Goal: Transaction & Acquisition: Purchase product/service

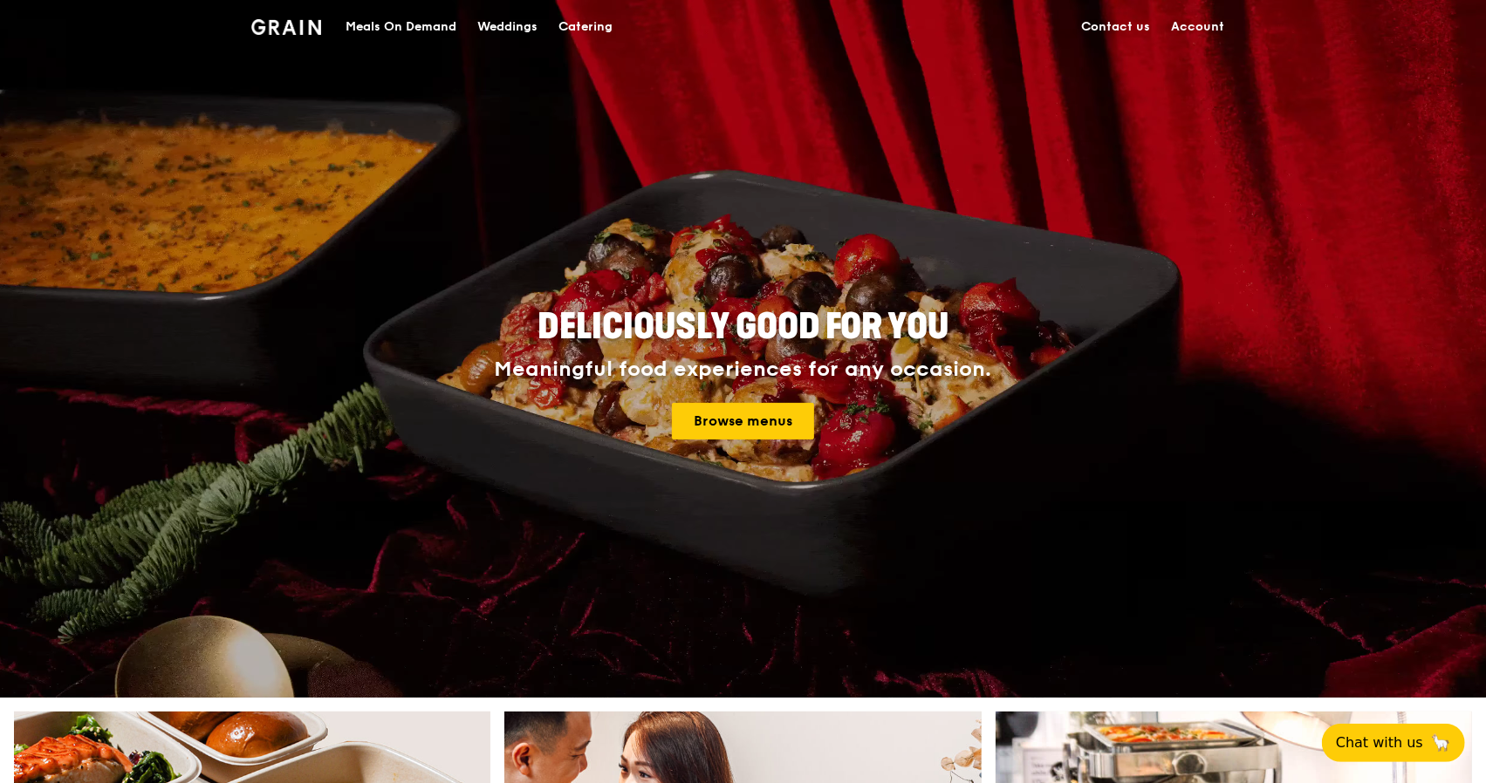
click at [1176, 25] on link "Account" at bounding box center [1198, 27] width 74 height 52
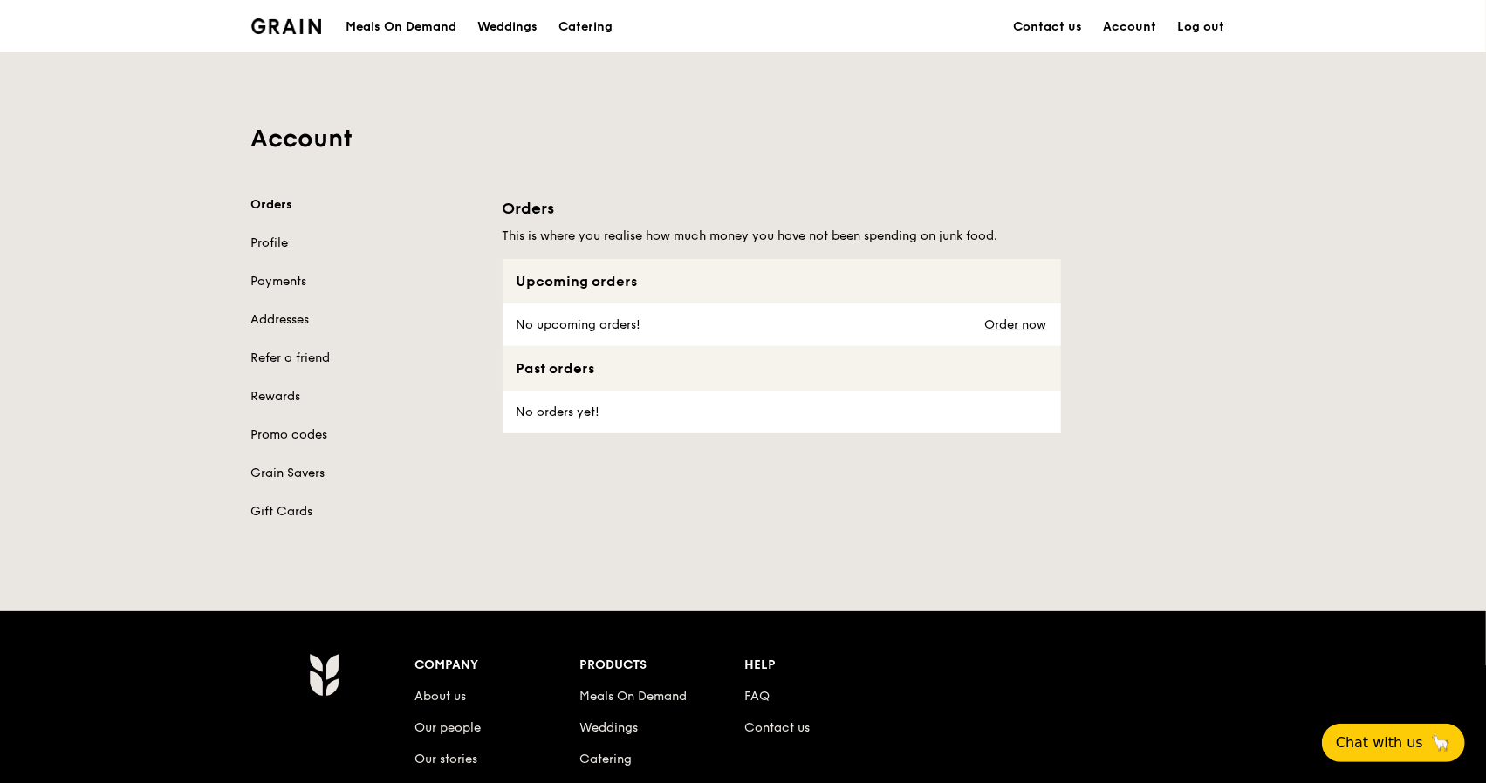
click at [266, 270] on div "Orders Profile Payments Addresses Refer a friend Rewards Promo codes Grain Save…" at bounding box center [366, 358] width 230 height 325
click at [276, 271] on div "Orders Profile Payments Addresses Refer a friend Rewards Promo codes Grain Save…" at bounding box center [366, 358] width 230 height 325
click at [269, 284] on link "Payments" at bounding box center [366, 281] width 230 height 17
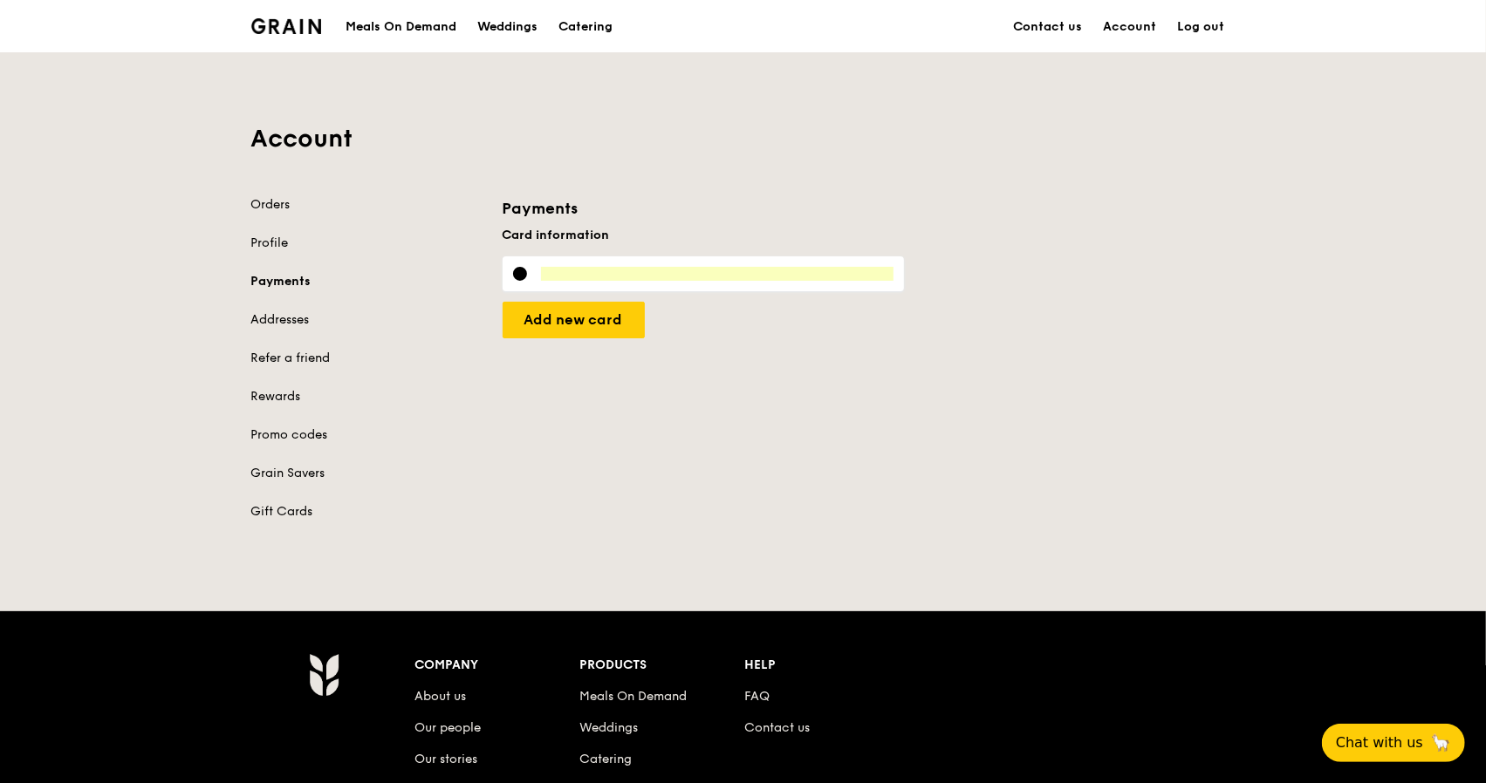
click at [703, 462] on div "Orders Profile Payments Addresses Refer a friend Rewards Promo codes Grain Save…" at bounding box center [743, 368] width 1005 height 345
click at [597, 322] on input "Add new card" at bounding box center [574, 320] width 142 height 37
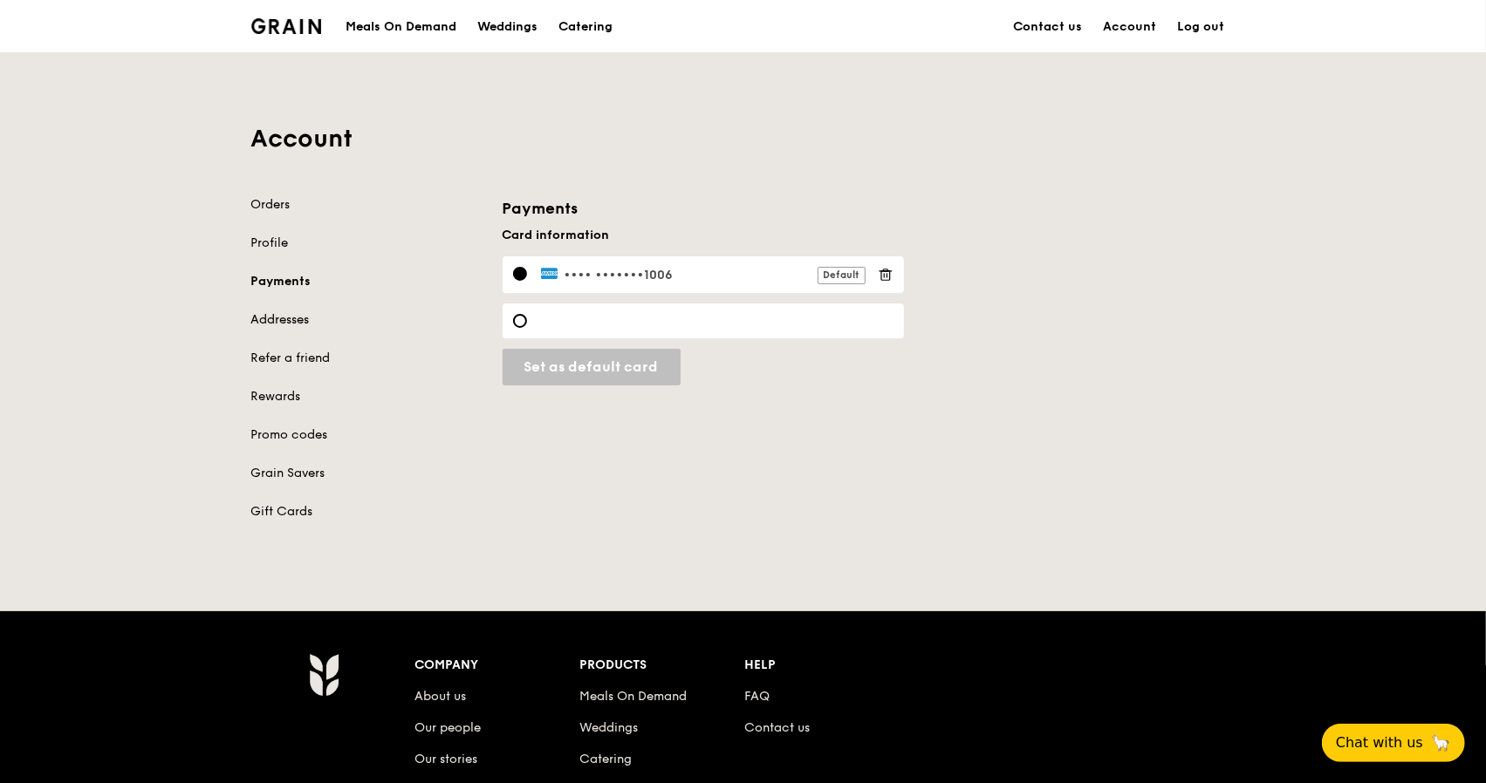
click at [308, 324] on link "Addresses" at bounding box center [366, 319] width 230 height 17
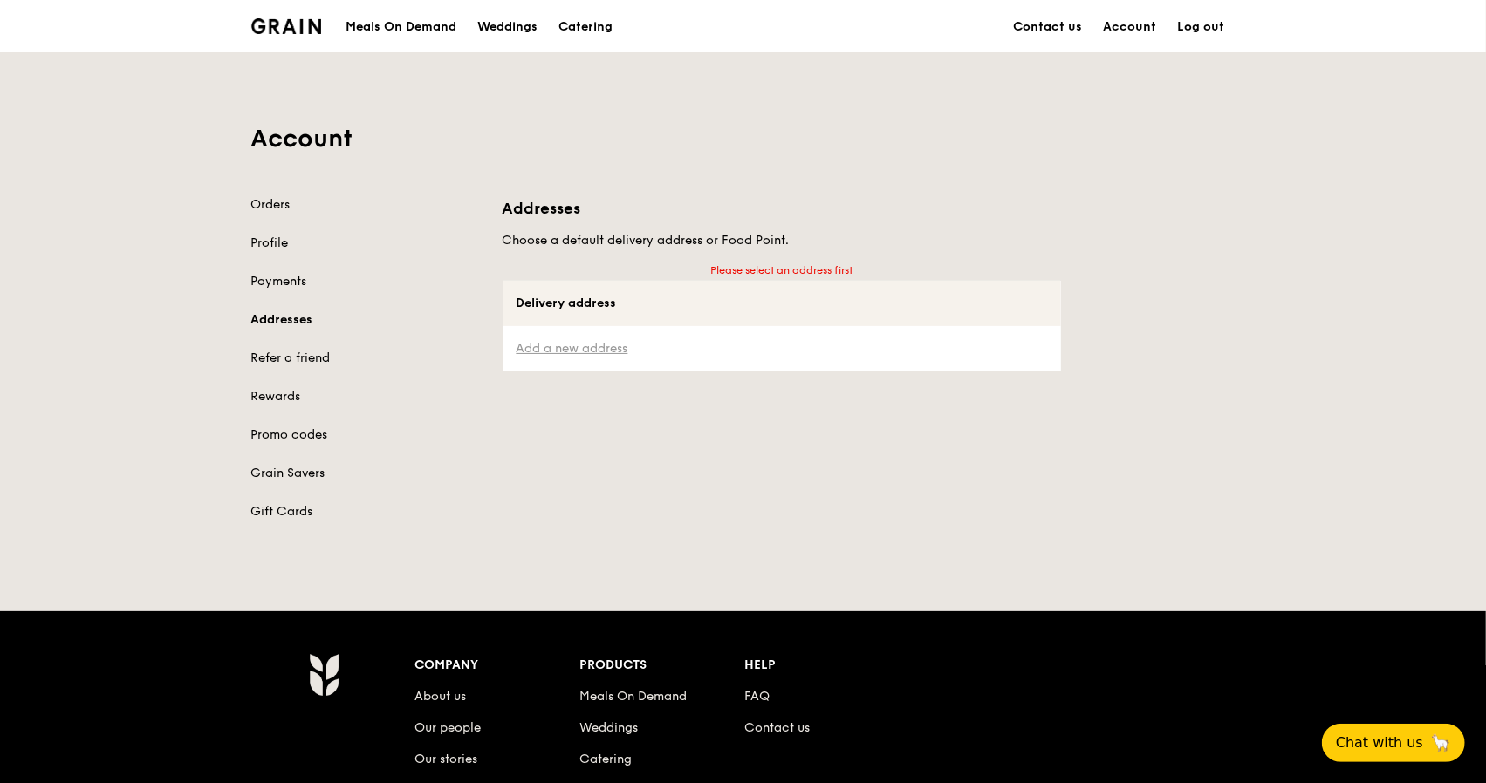
click at [560, 344] on link "Add a new address" at bounding box center [781, 348] width 530 height 17
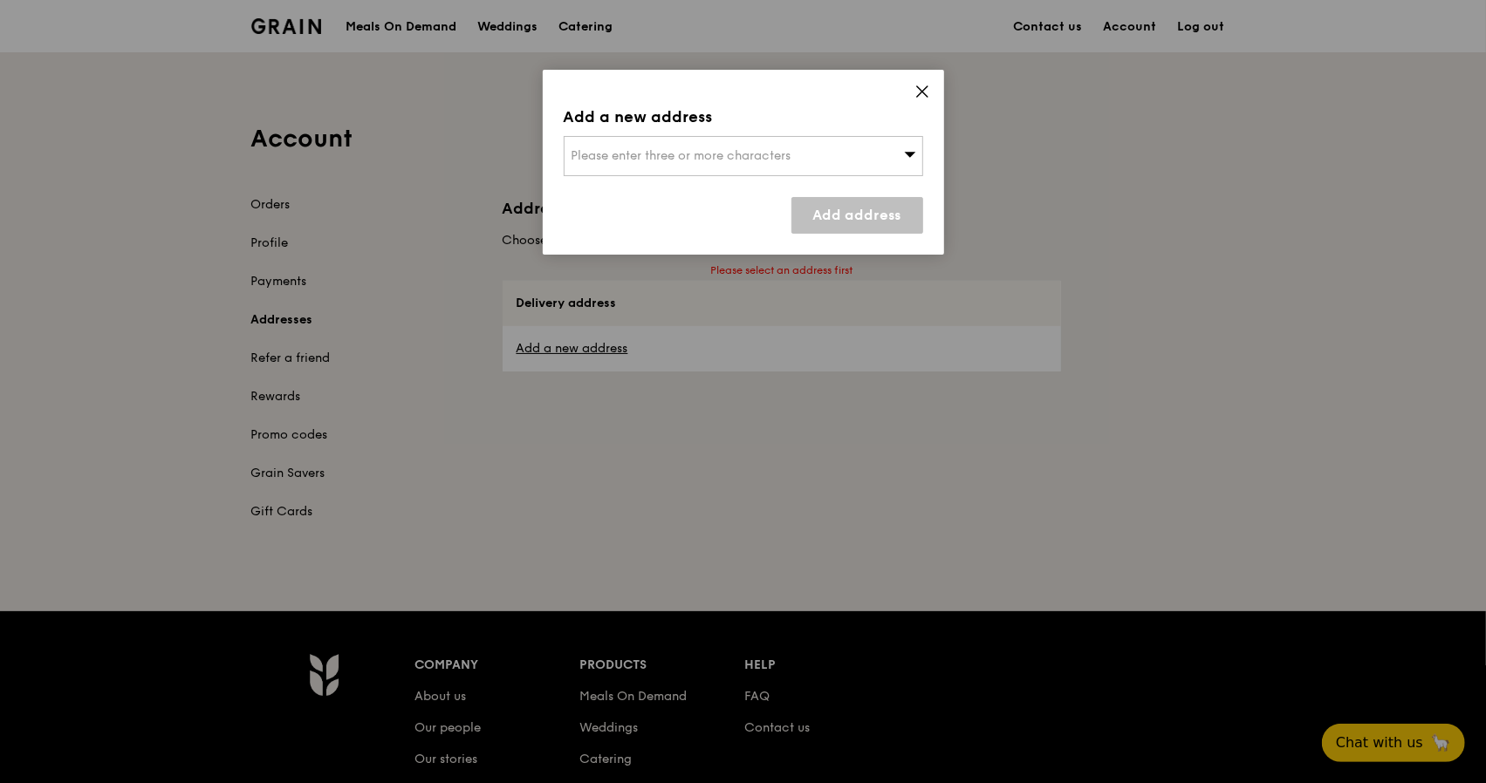
click at [678, 159] on span "Please enter three or more characters" at bounding box center [681, 155] width 220 height 15
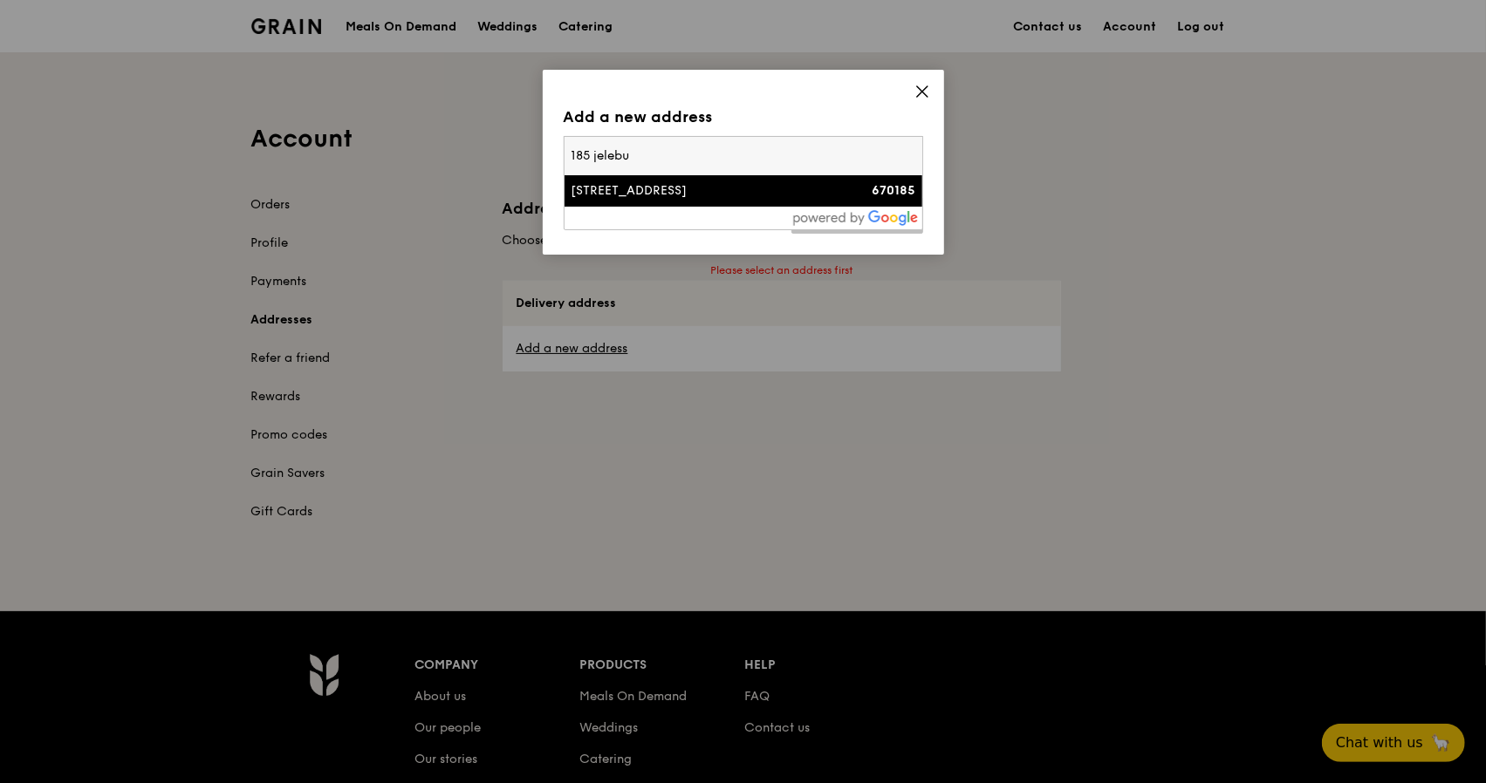
type input "185 jelebu"
click at [639, 187] on div "[STREET_ADDRESS]" at bounding box center [700, 190] width 258 height 17
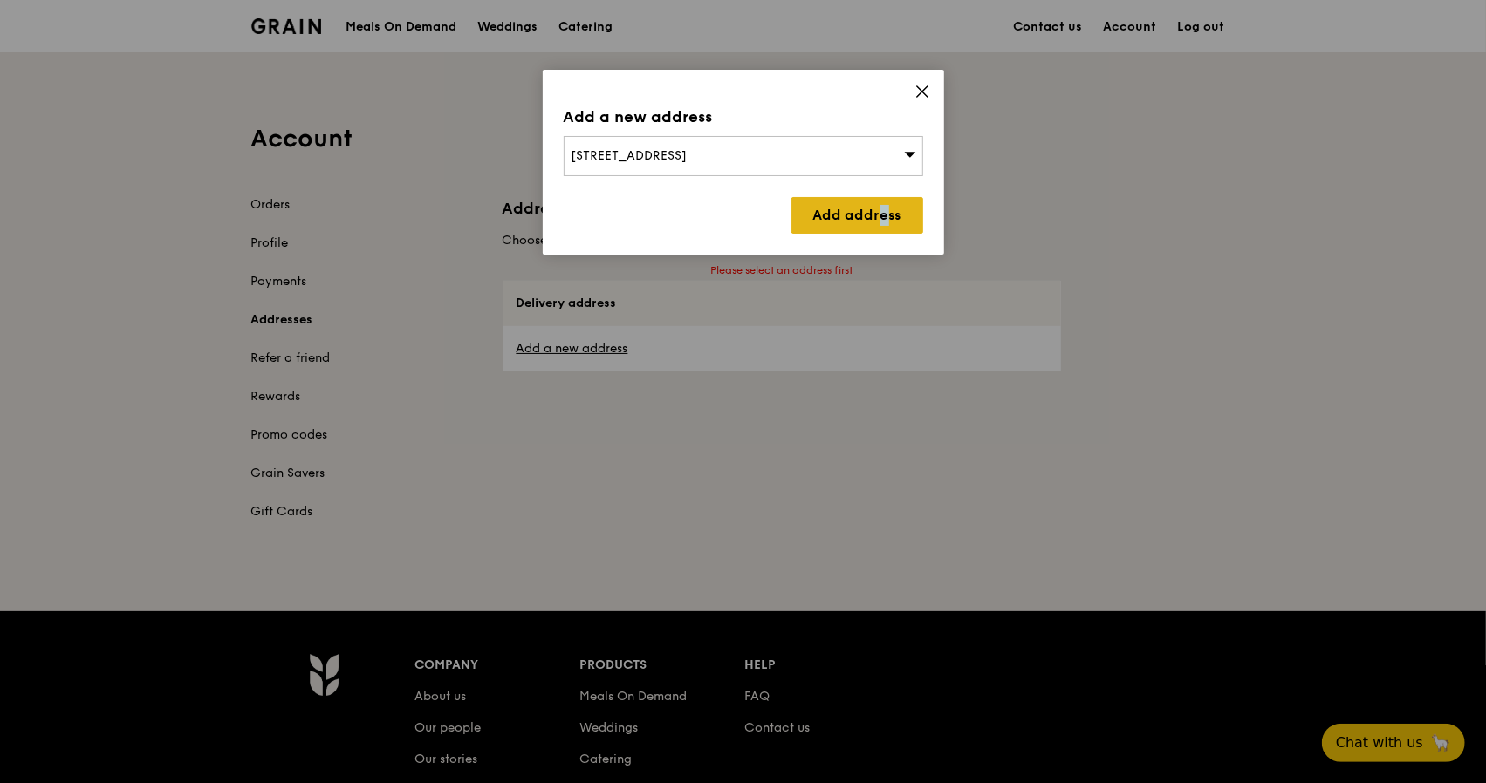
click at [832, 197] on link "Add address" at bounding box center [857, 215] width 132 height 37
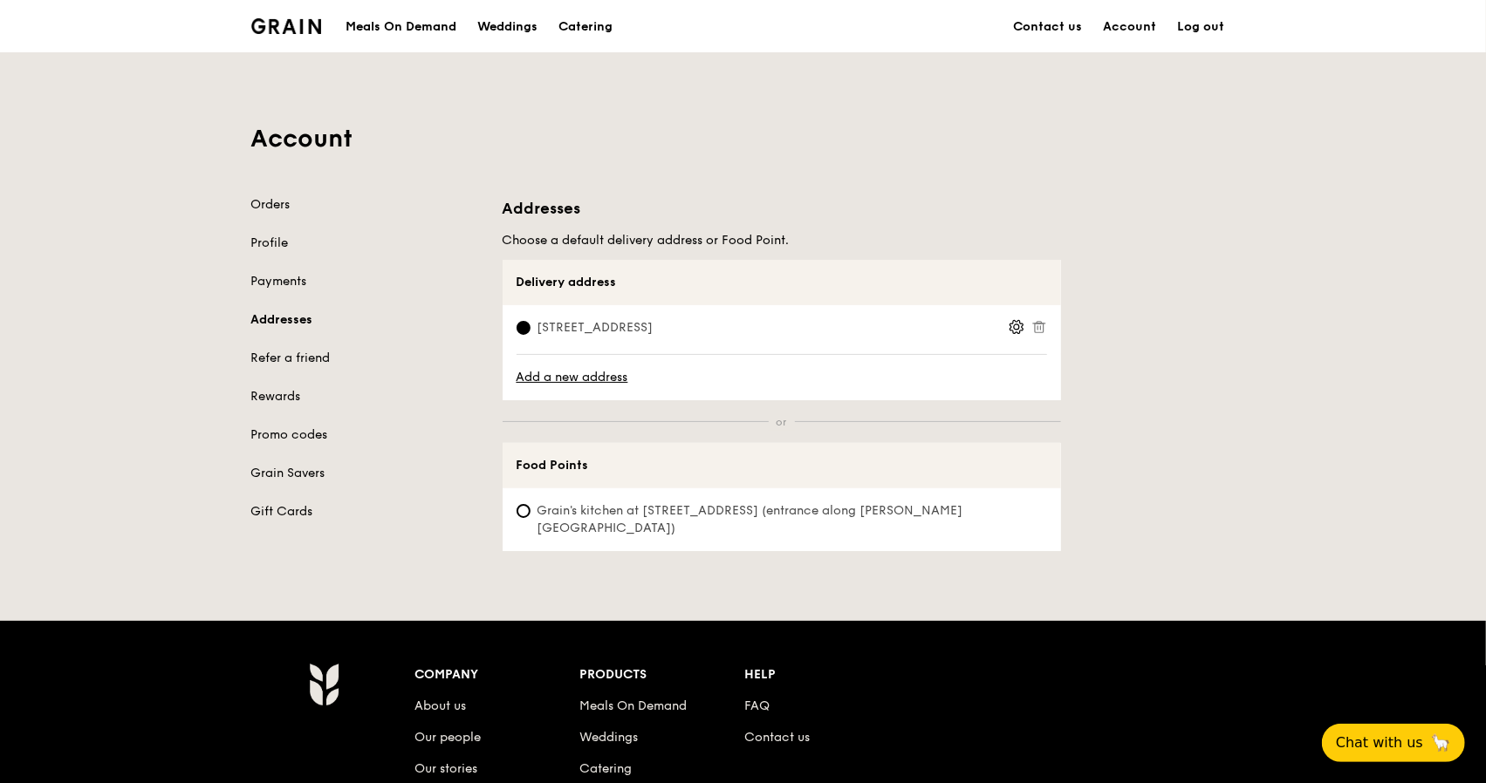
click at [1016, 326] on icon at bounding box center [1016, 327] width 16 height 16
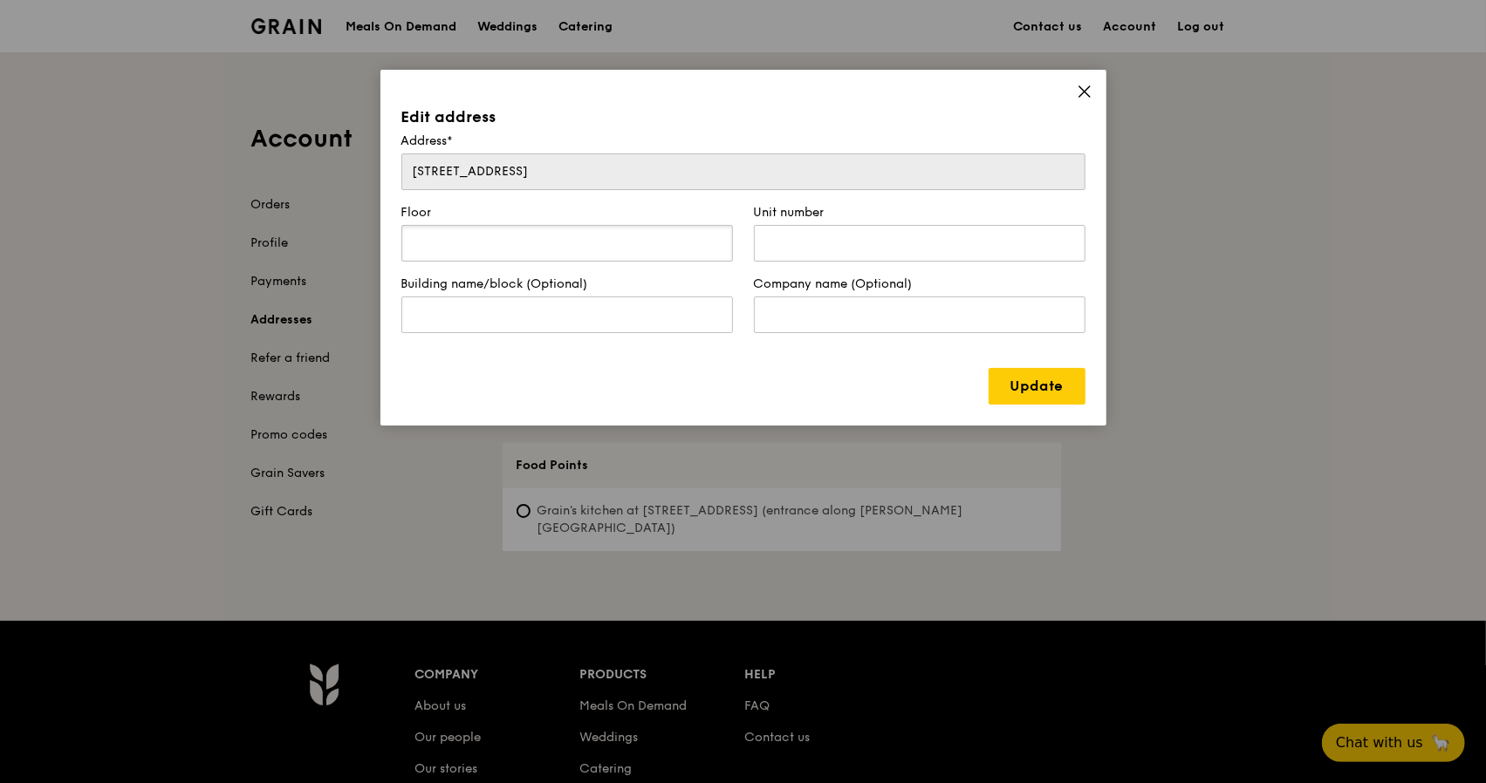
click at [513, 254] on input "text" at bounding box center [567, 243] width 332 height 37
type input "16-20"
click at [852, 254] on input "text" at bounding box center [920, 243] width 332 height 37
type input "185"
click at [414, 240] on input "16-20" at bounding box center [567, 243] width 332 height 37
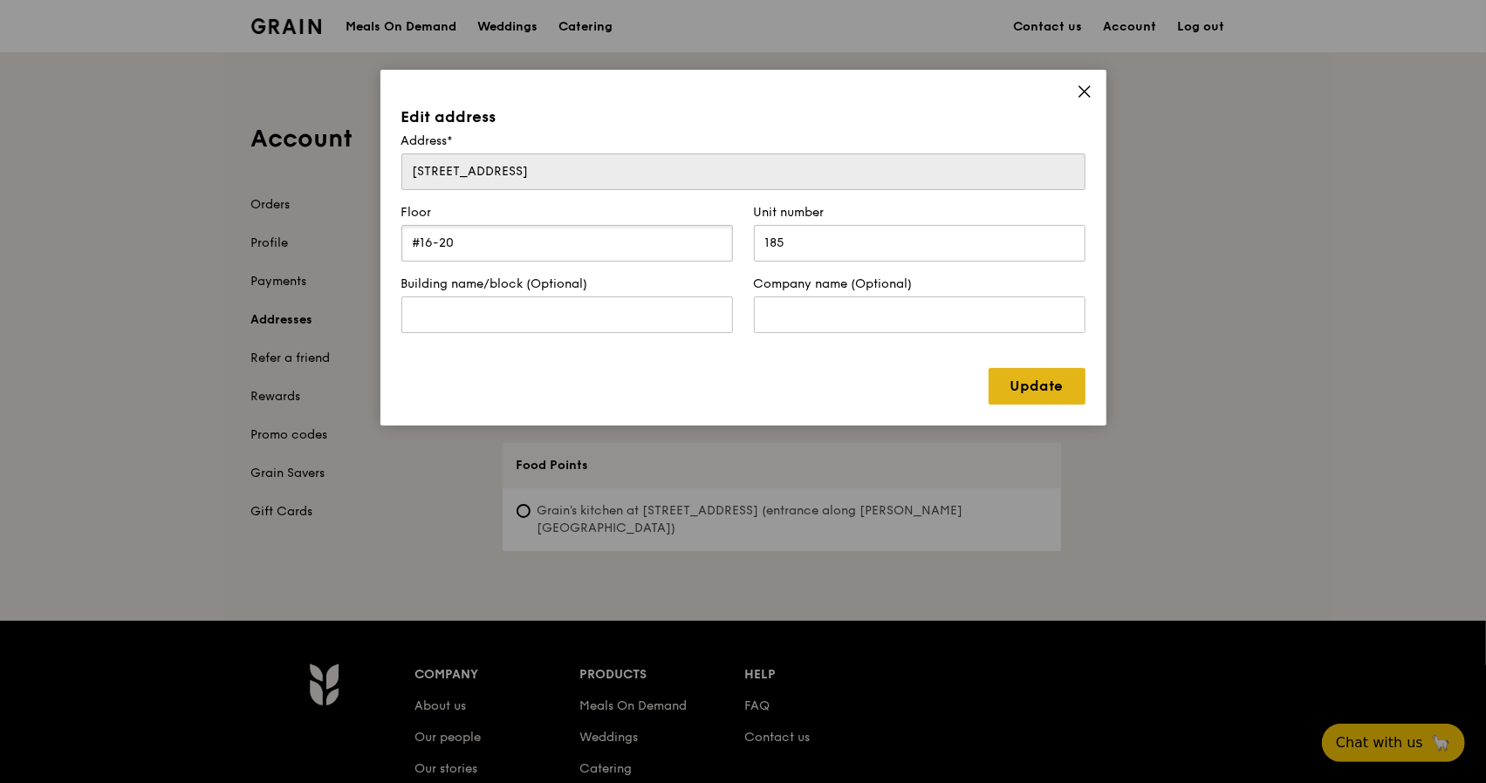
type input "#16-20"
click at [1065, 386] on link "Update" at bounding box center [1036, 386] width 97 height 37
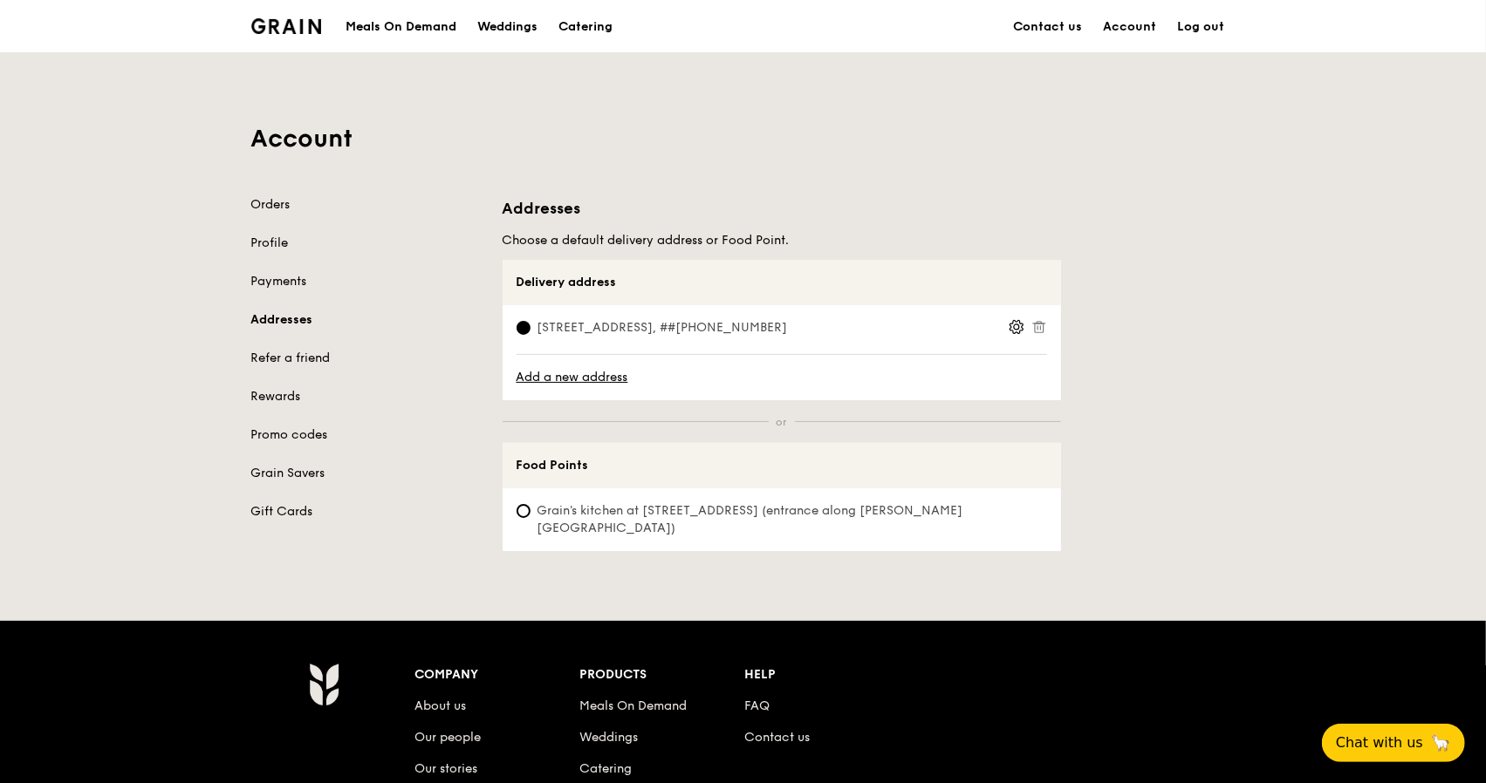
click at [1014, 329] on icon at bounding box center [1016, 327] width 16 height 16
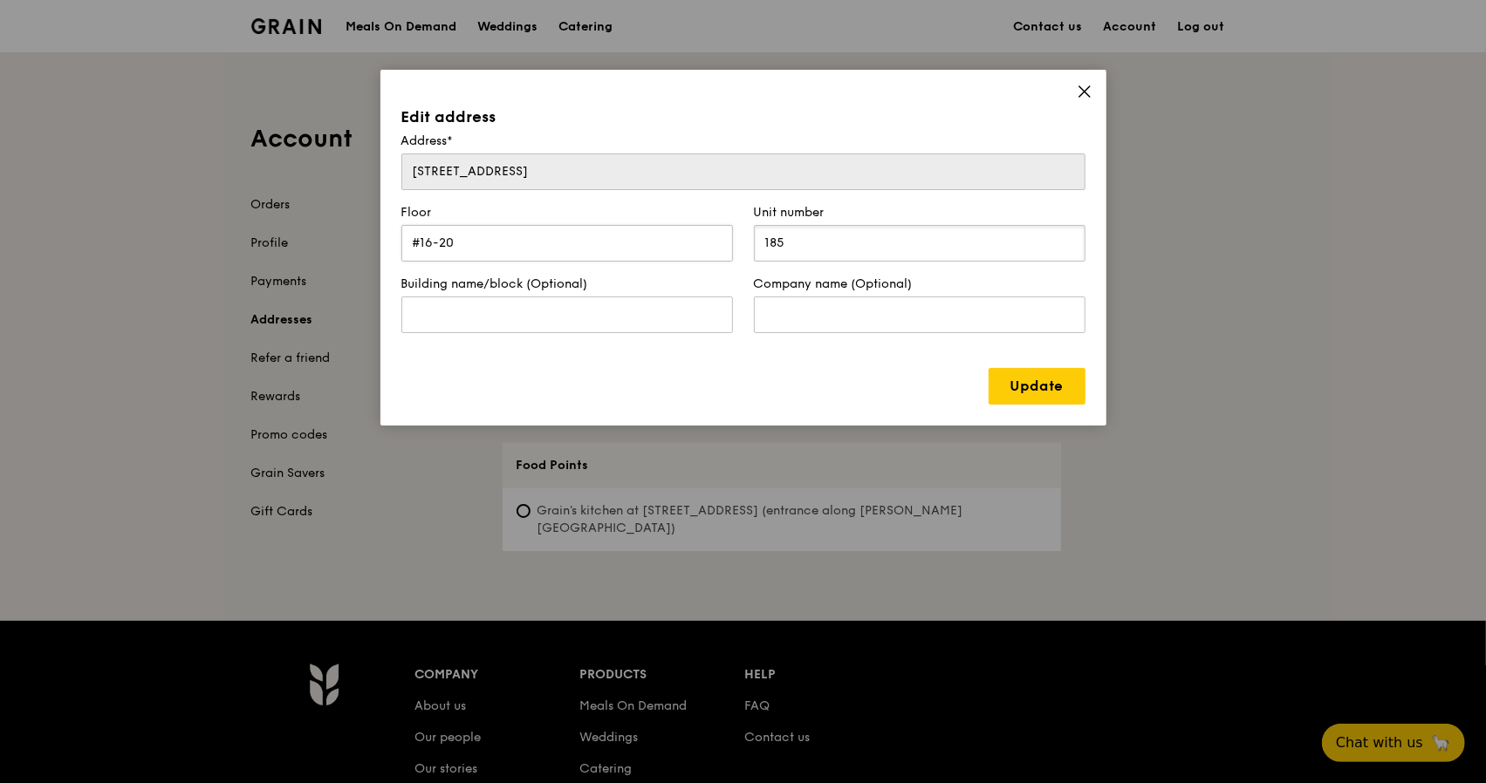
drag, startPoint x: 803, startPoint y: 242, endPoint x: 692, endPoint y: 235, distance: 111.0
click at [692, 235] on form "Address* [STREET_ADDRESS] Building name/block (Optional) Company name (Optional)" at bounding box center [743, 240] width 705 height 215
click at [1041, 383] on link "Update" at bounding box center [1036, 386] width 97 height 37
click at [772, 345] on div "Company name (Optional)" at bounding box center [919, 312] width 352 height 72
click at [1025, 380] on link "Update" at bounding box center [1036, 386] width 97 height 37
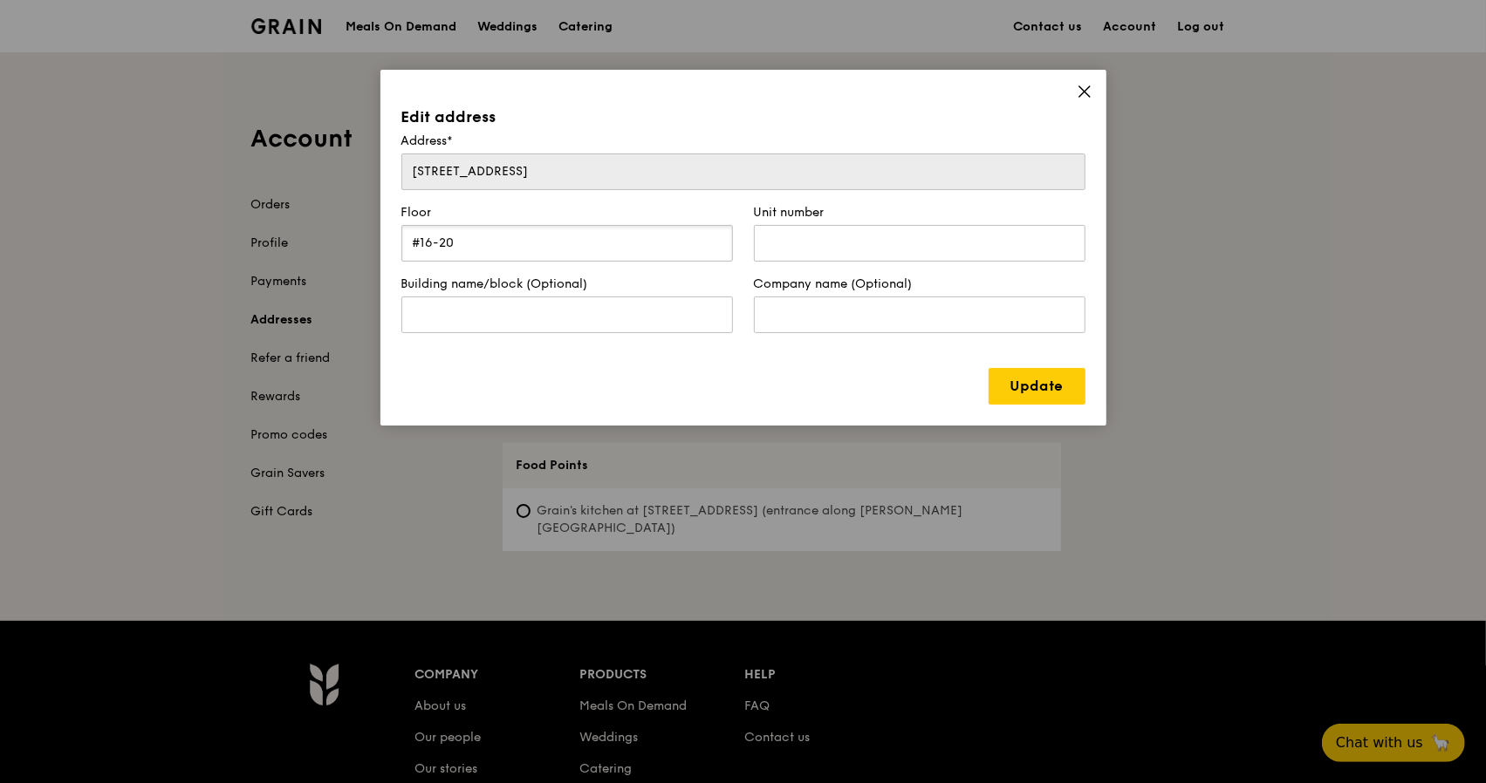
drag, startPoint x: 582, startPoint y: 243, endPoint x: 398, endPoint y: 221, distance: 185.5
click at [398, 221] on div "Floor #16-20" at bounding box center [567, 240] width 352 height 72
type input "16"
type input "20"
click at [1029, 385] on link "Update" at bounding box center [1036, 386] width 97 height 37
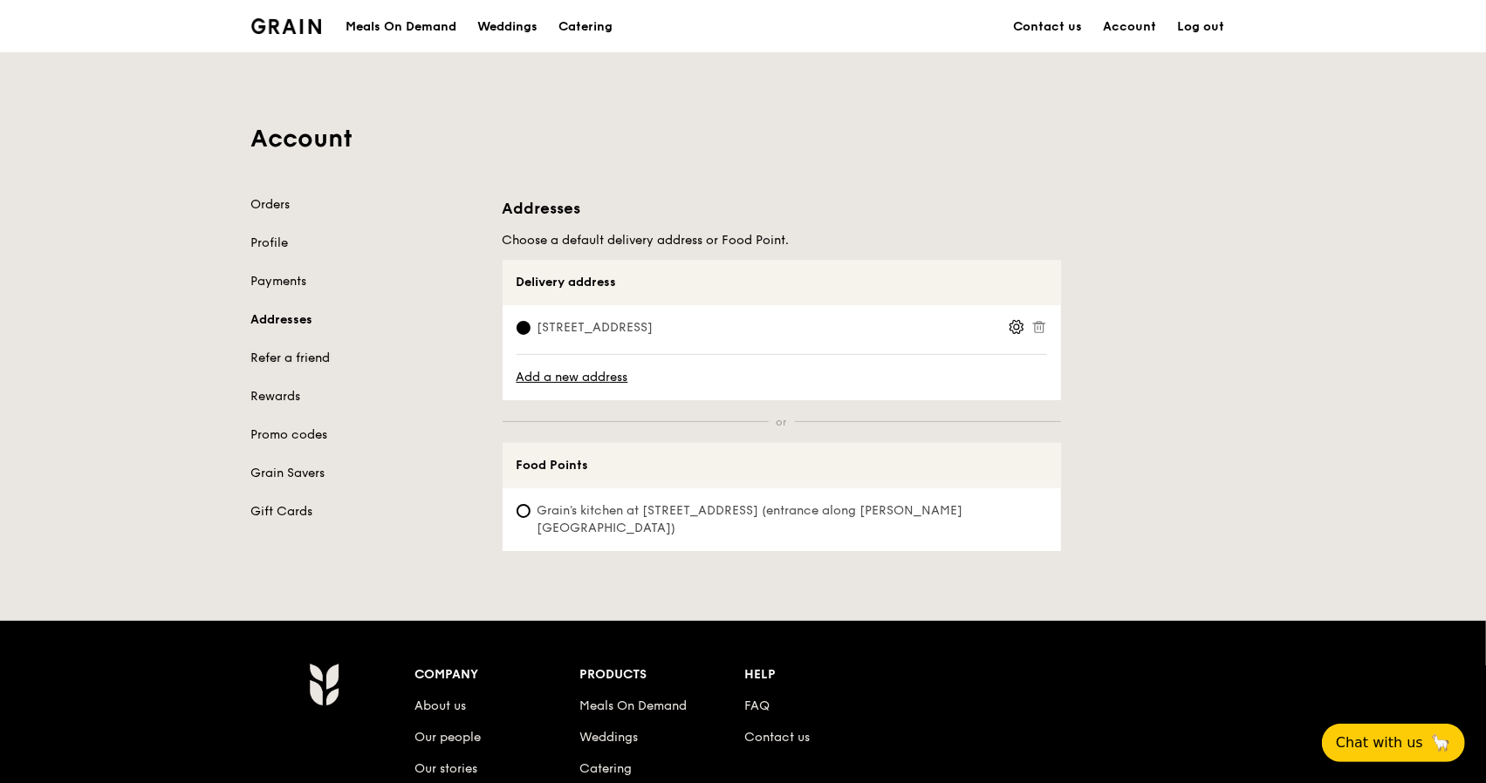
click at [318, 362] on link "Refer a friend" at bounding box center [366, 358] width 230 height 17
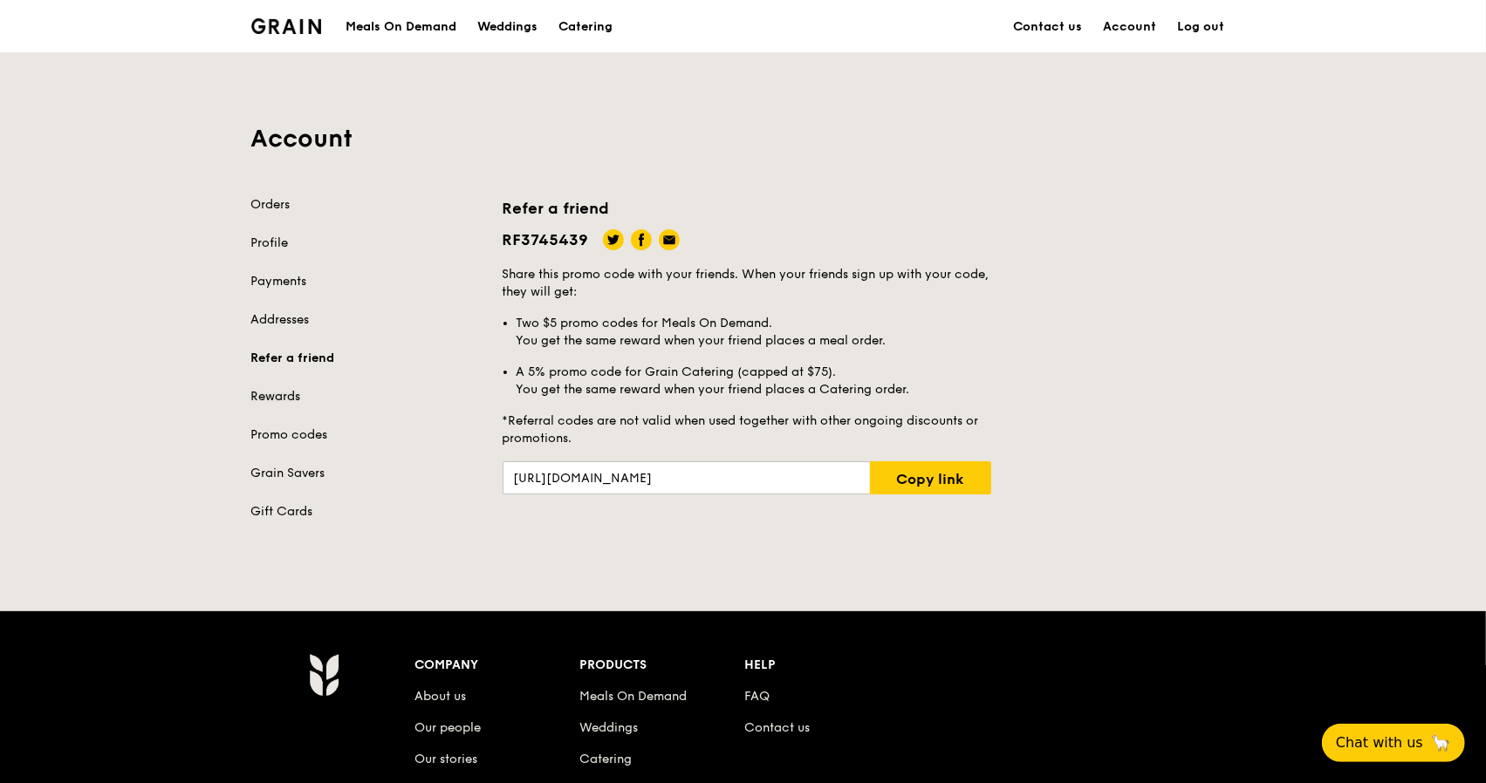
click at [262, 395] on link "Rewards" at bounding box center [366, 396] width 230 height 17
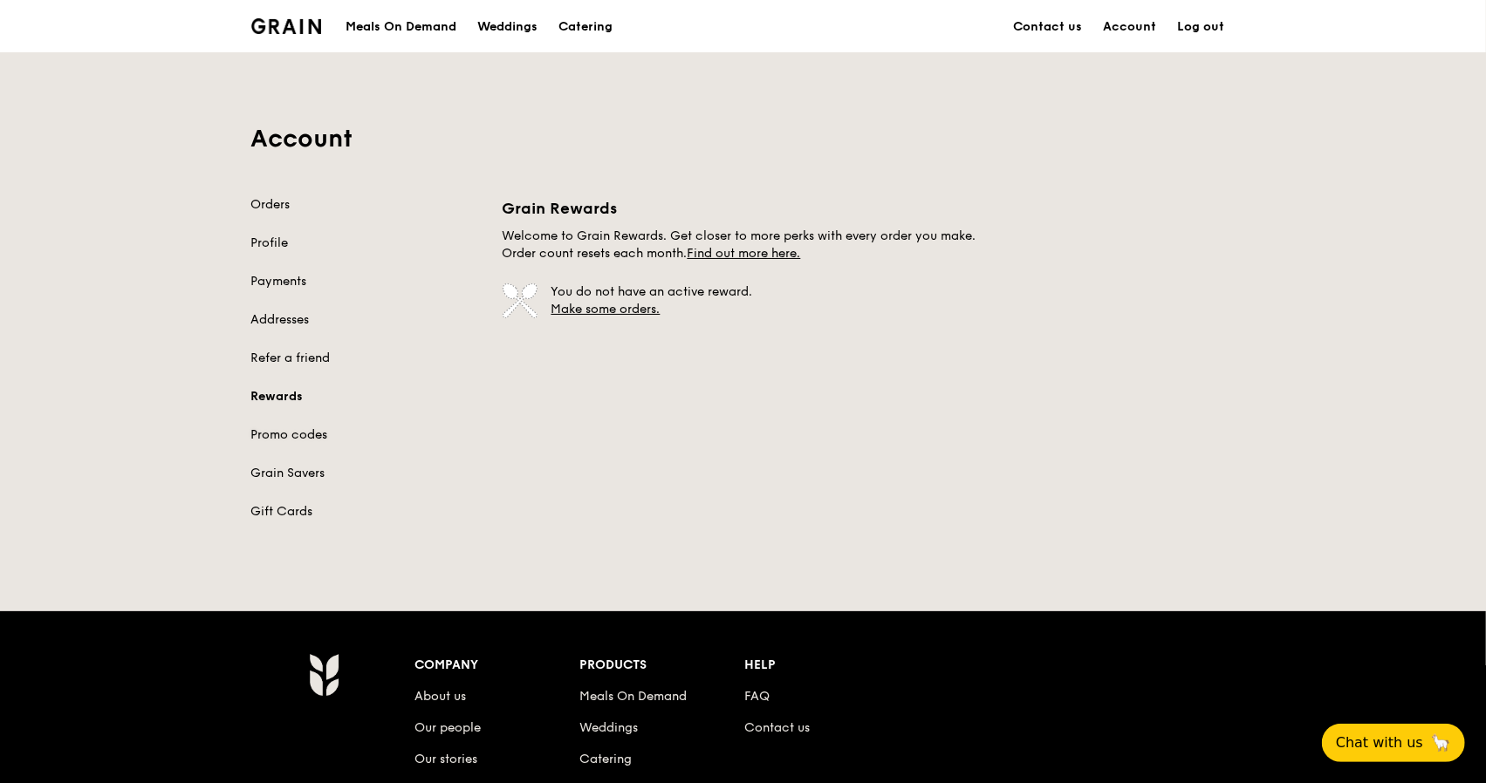
click at [314, 436] on link "Promo codes" at bounding box center [366, 435] width 230 height 17
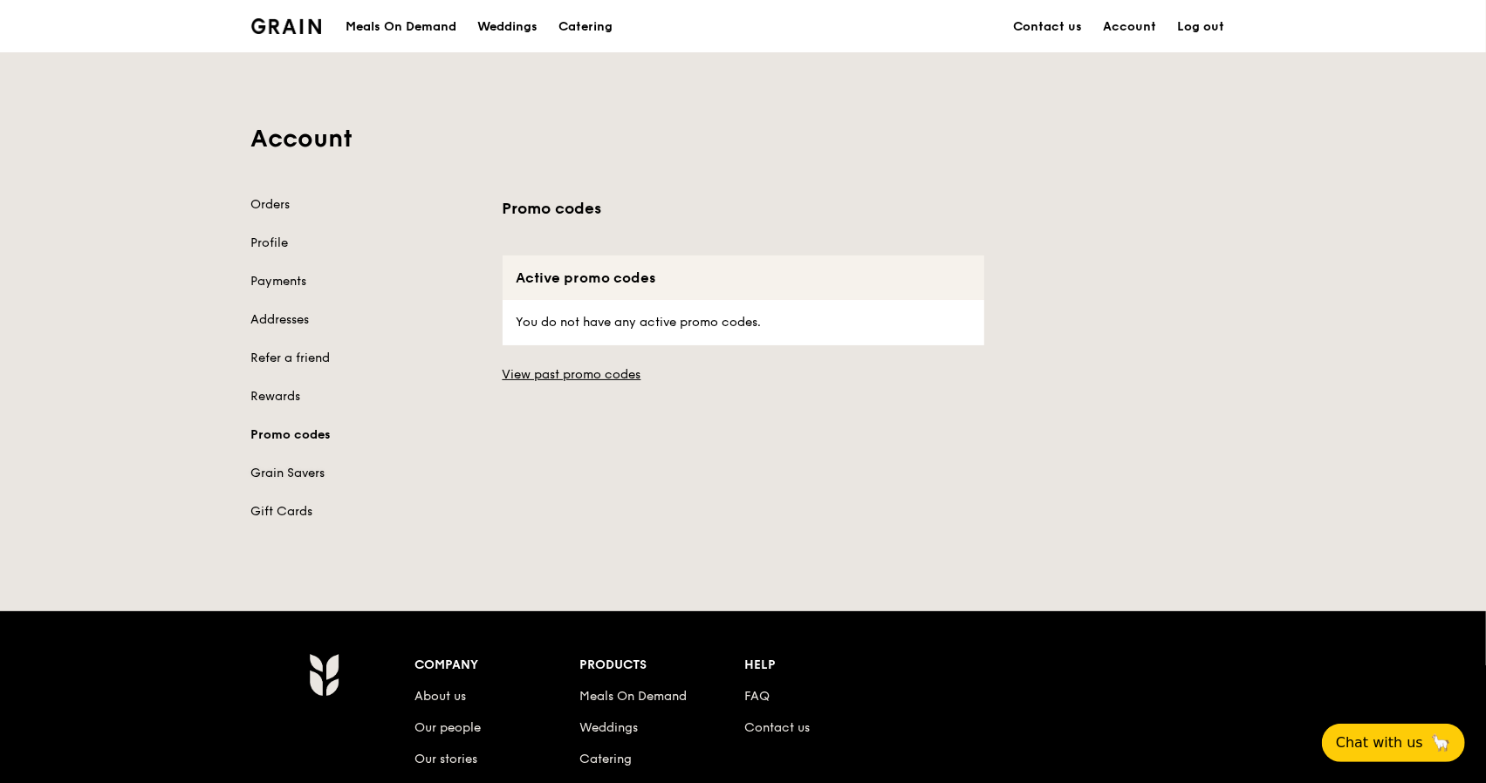
click at [313, 468] on link "Grain Savers" at bounding box center [366, 473] width 230 height 17
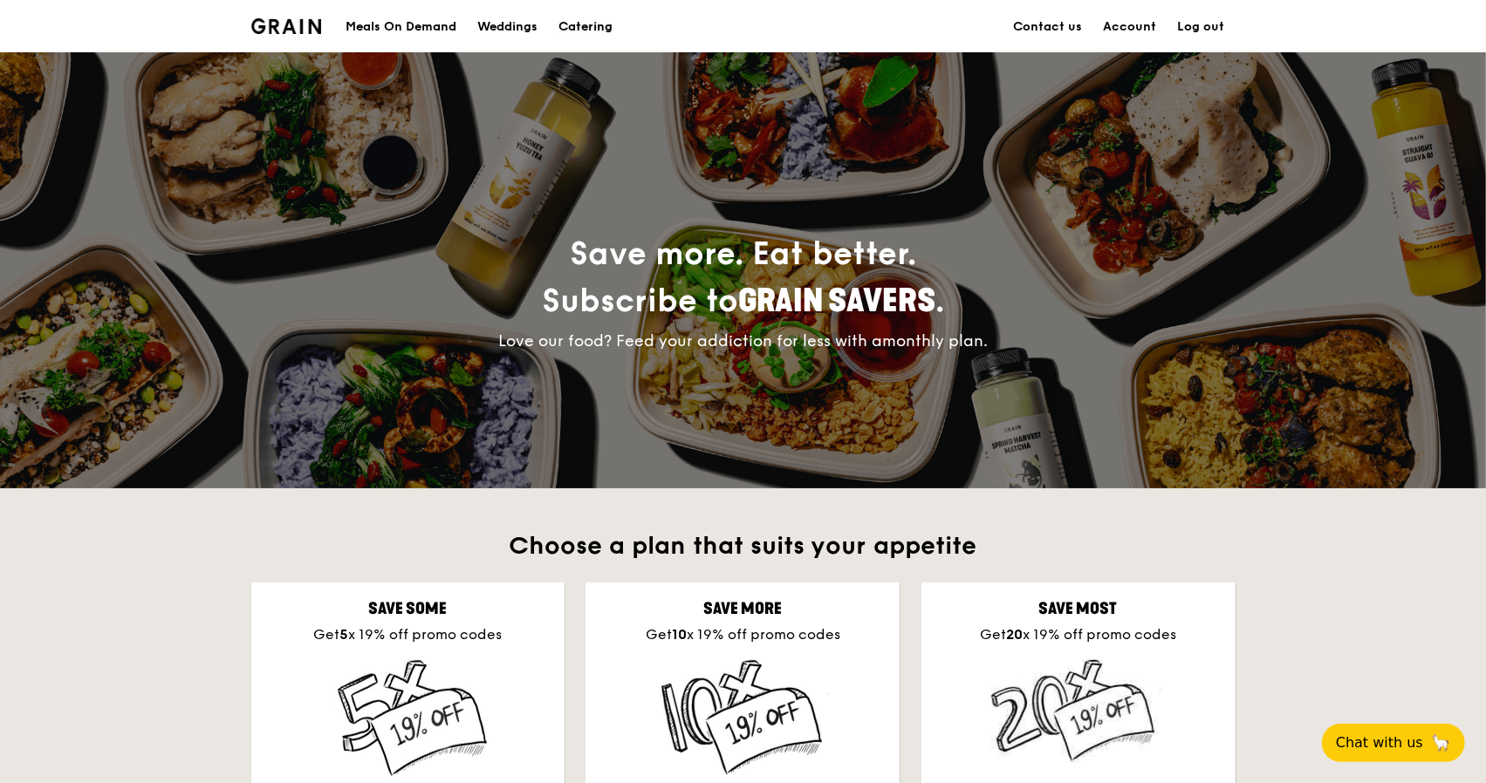
click at [580, 17] on div "Catering" at bounding box center [585, 27] width 54 height 52
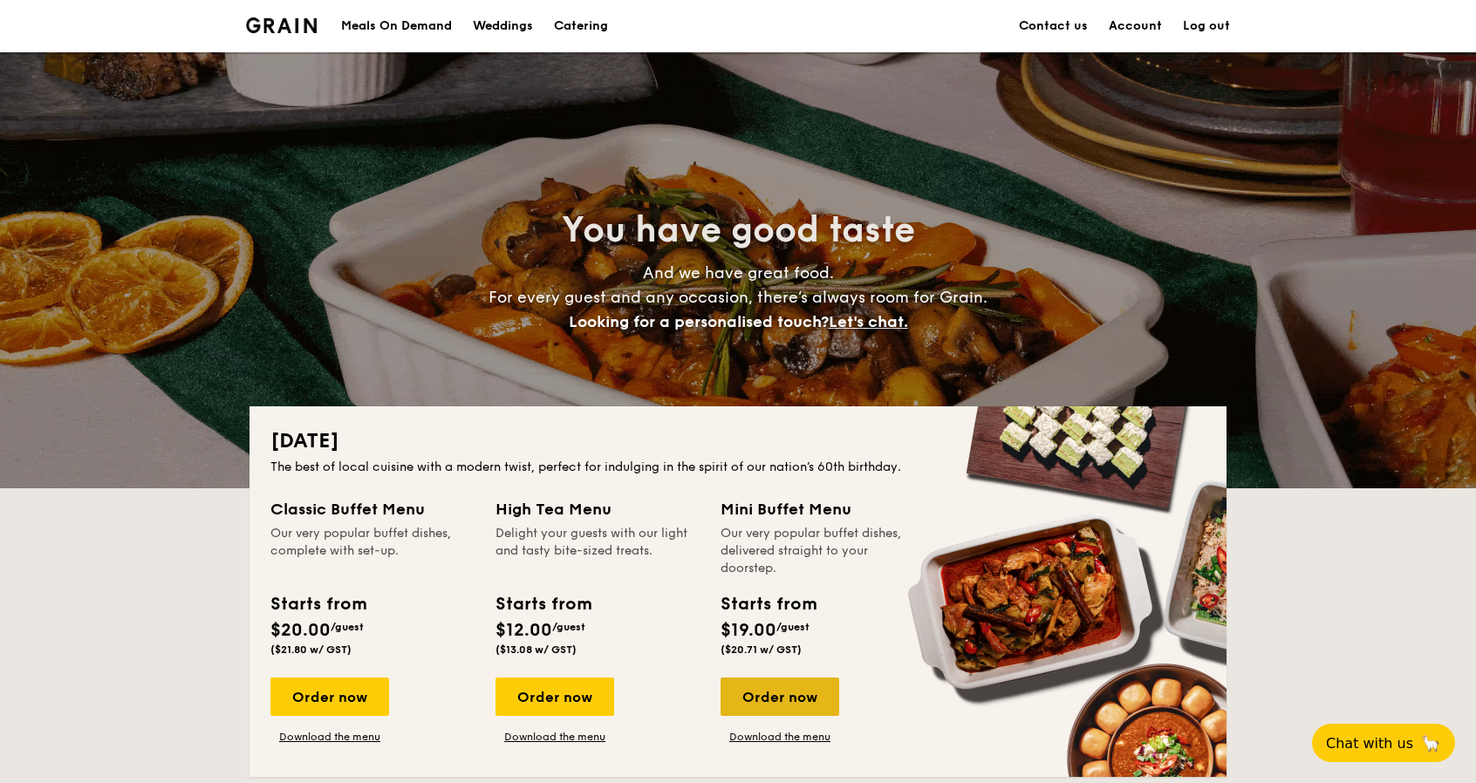
click at [808, 687] on div "Order now" at bounding box center [780, 697] width 119 height 38
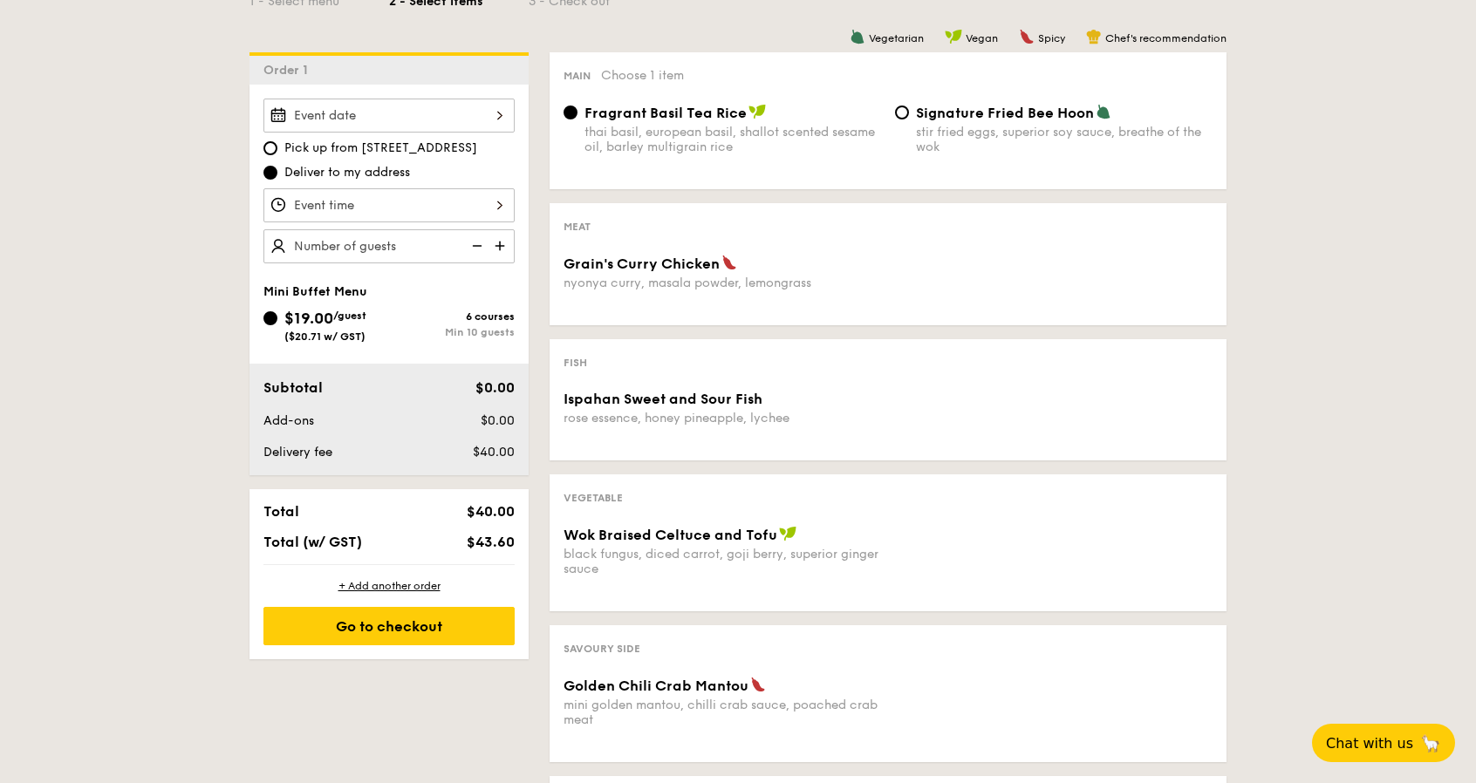
scroll to position [436, 0]
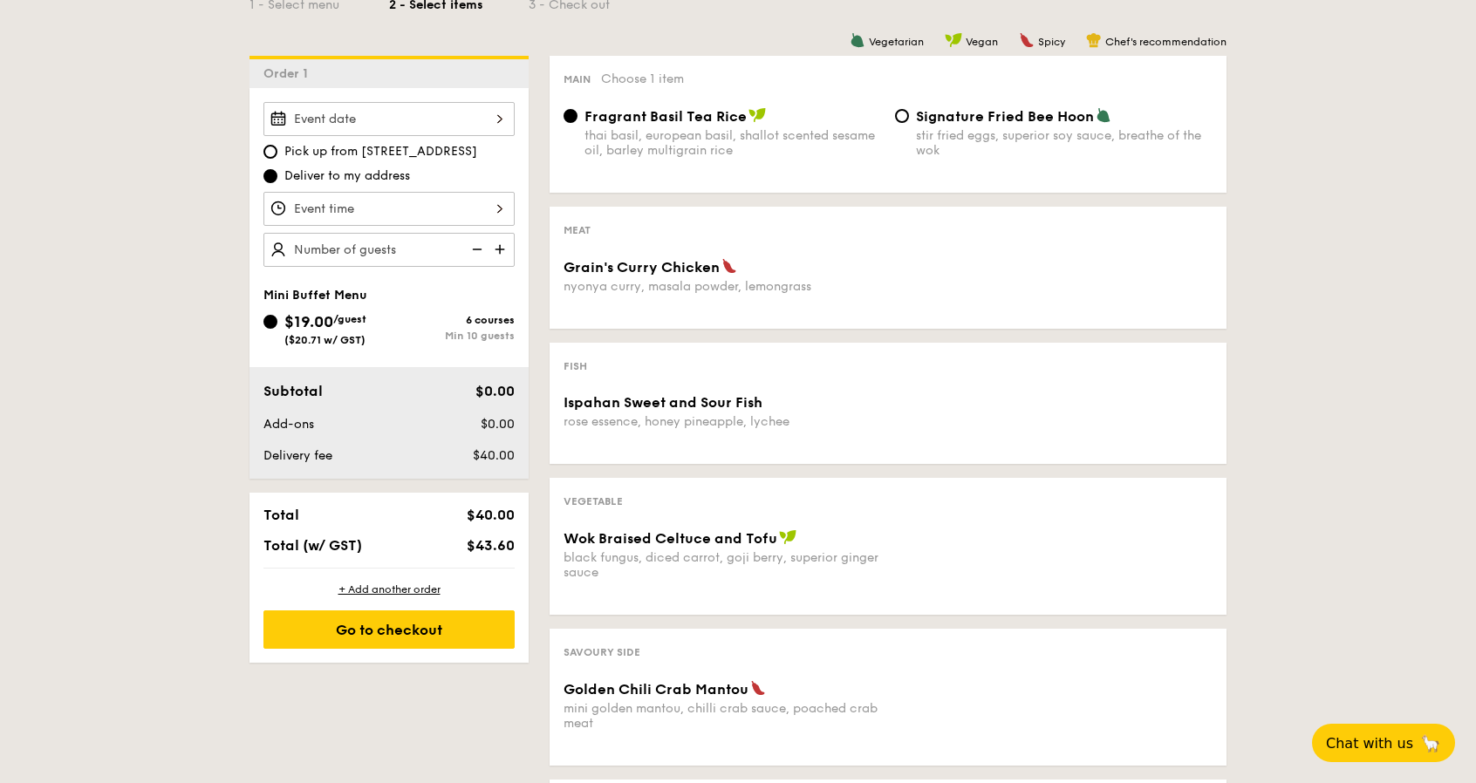
click at [405, 120] on div at bounding box center [388, 119] width 251 height 34
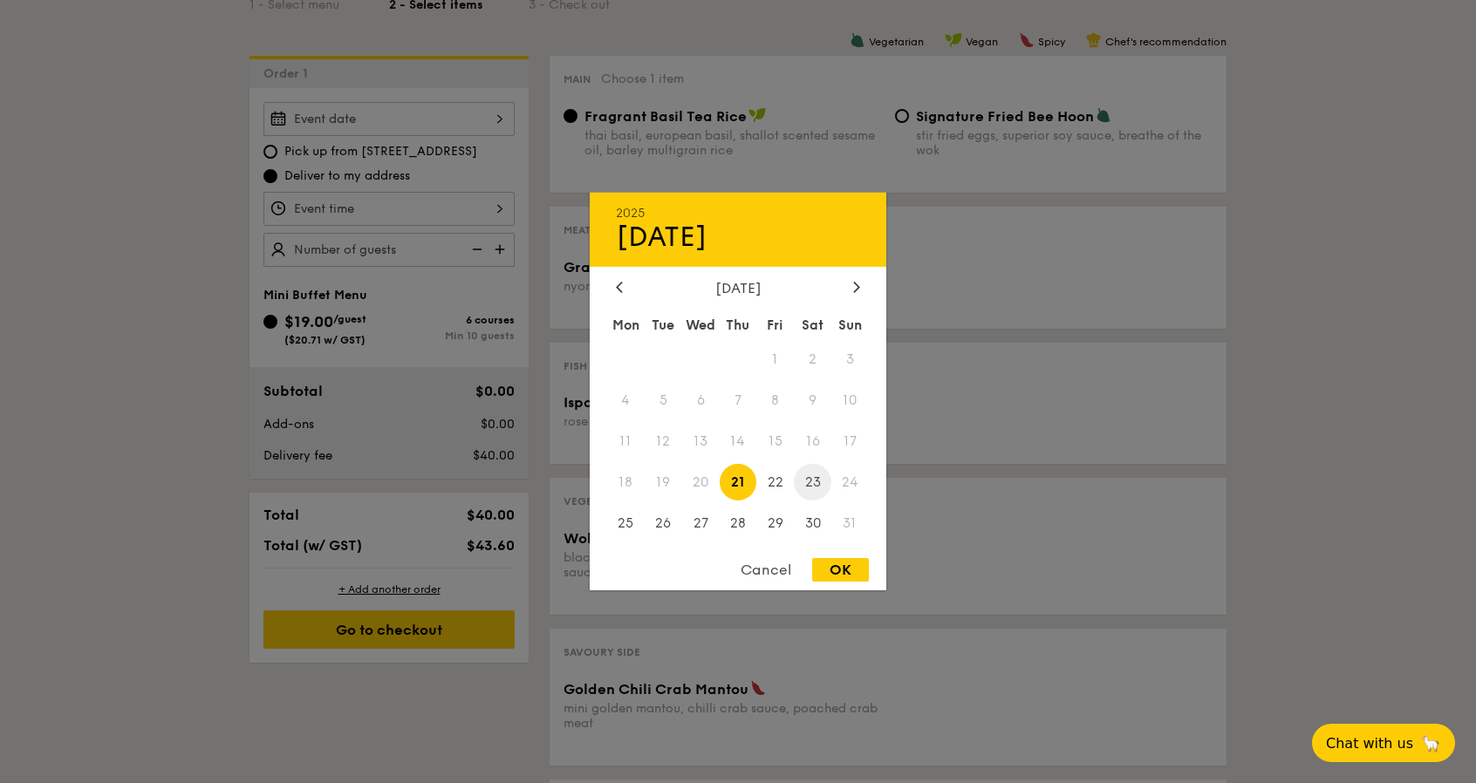
click at [803, 477] on span "23" at bounding box center [813, 482] width 38 height 38
click at [836, 570] on div "OK" at bounding box center [840, 570] width 57 height 24
type input "[DATE]"
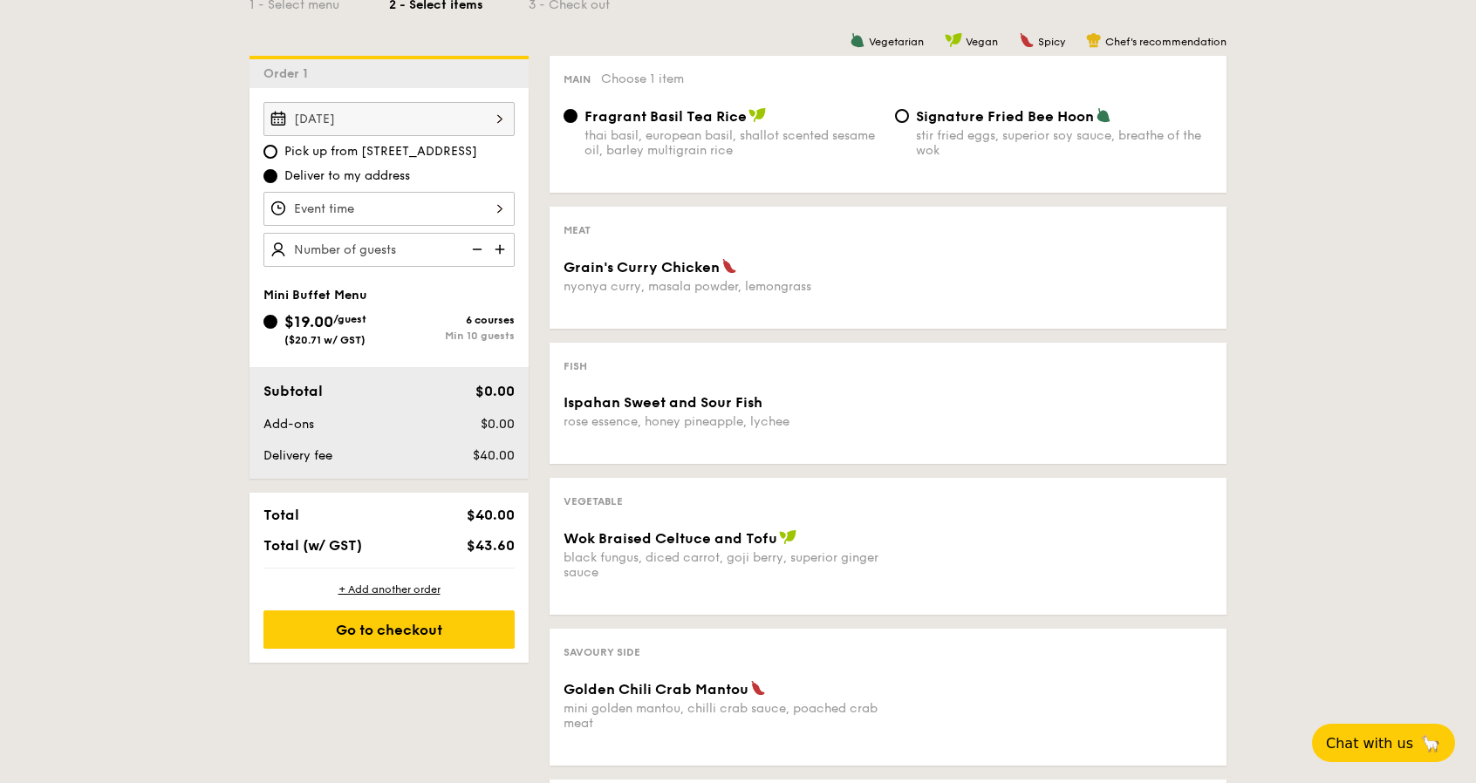
scroll to position [77, 0]
click at [375, 213] on div "12 1 2 3 4 5 6 7 8 9 10 11 00 15 30 45 am pm Cancel OK" at bounding box center [388, 209] width 251 height 34
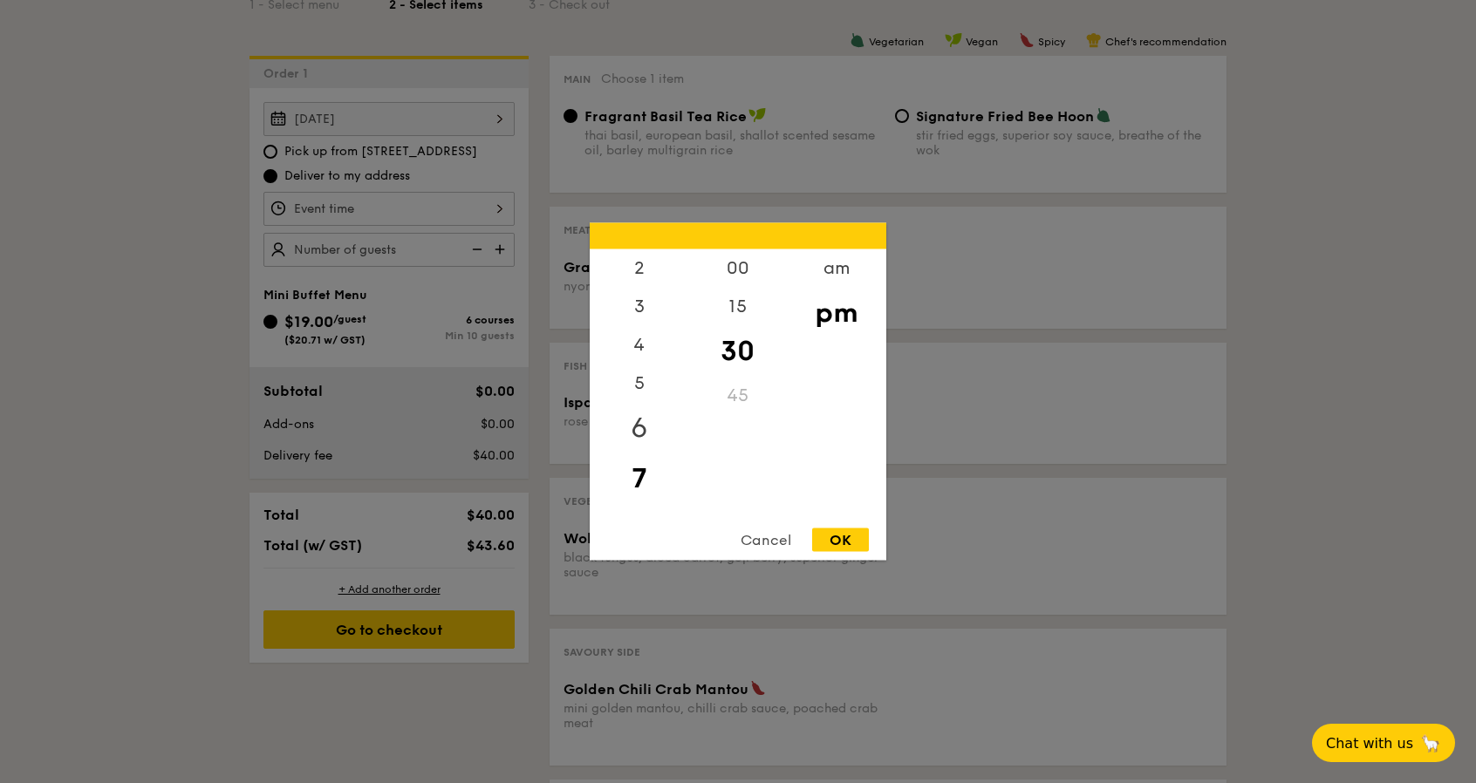
click at [645, 419] on div "6" at bounding box center [639, 428] width 99 height 51
click at [635, 390] on div "5" at bounding box center [639, 390] width 99 height 51
click at [841, 530] on div "OK" at bounding box center [840, 541] width 57 height 24
type input "5:30PM"
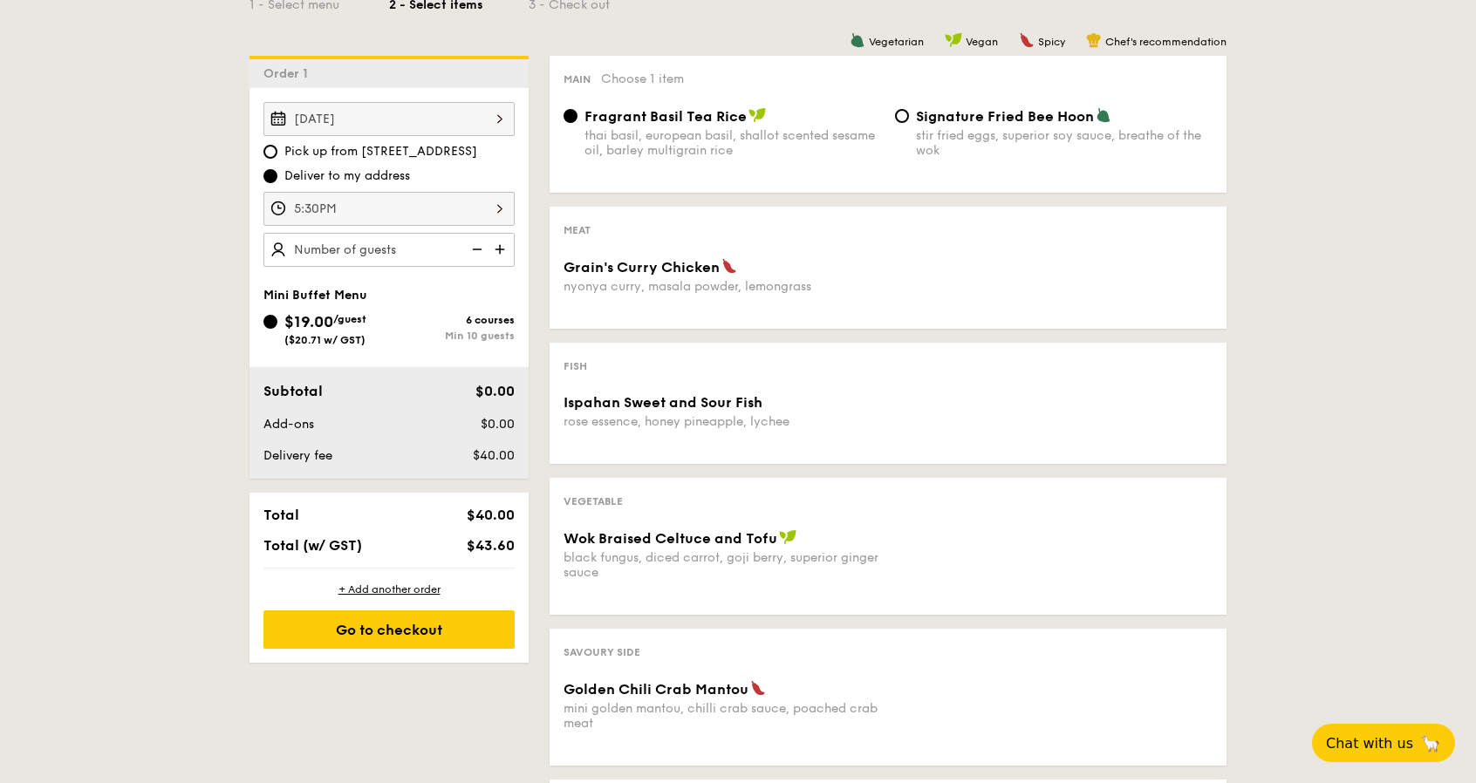
click at [496, 250] on img at bounding box center [502, 249] width 26 height 33
type input "15 guests"
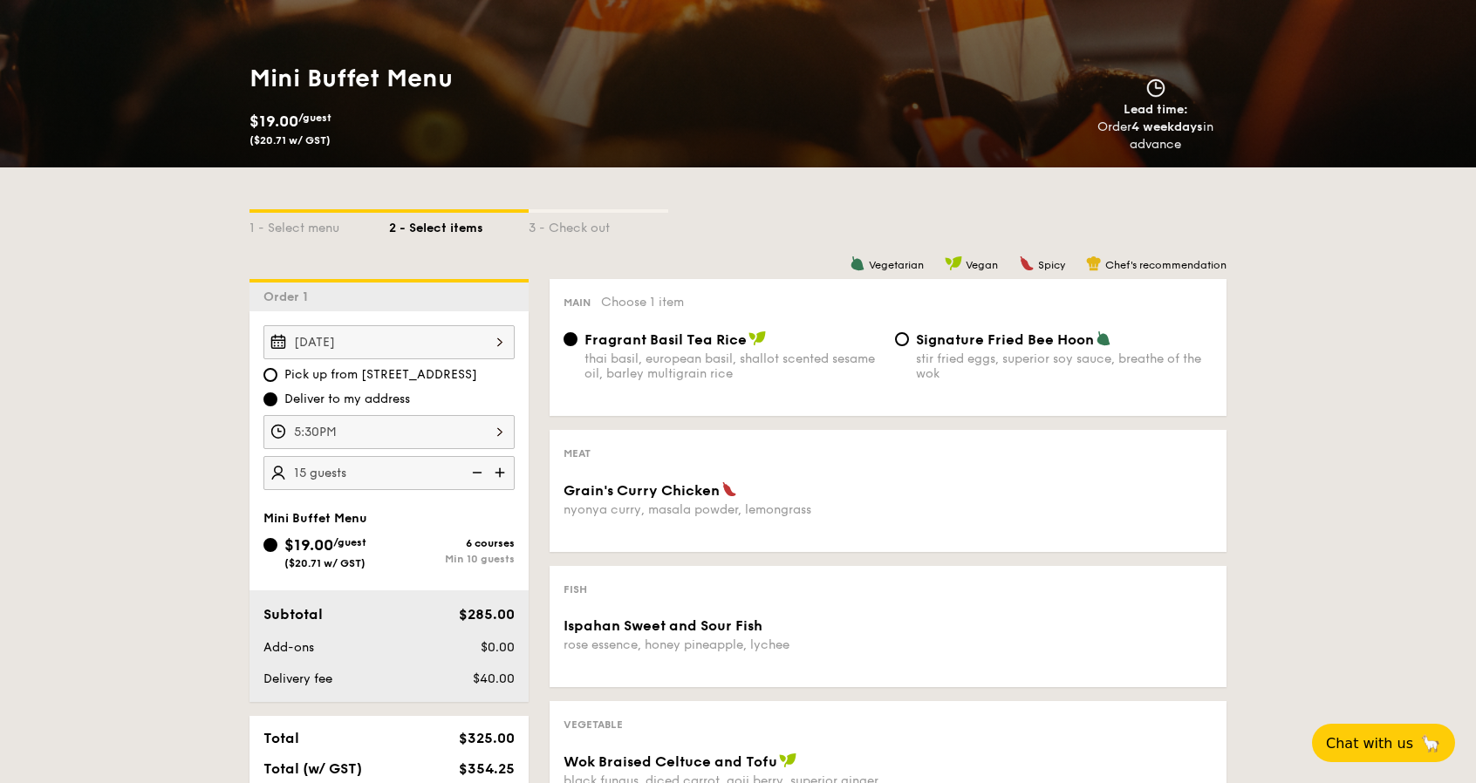
scroll to position [414, 0]
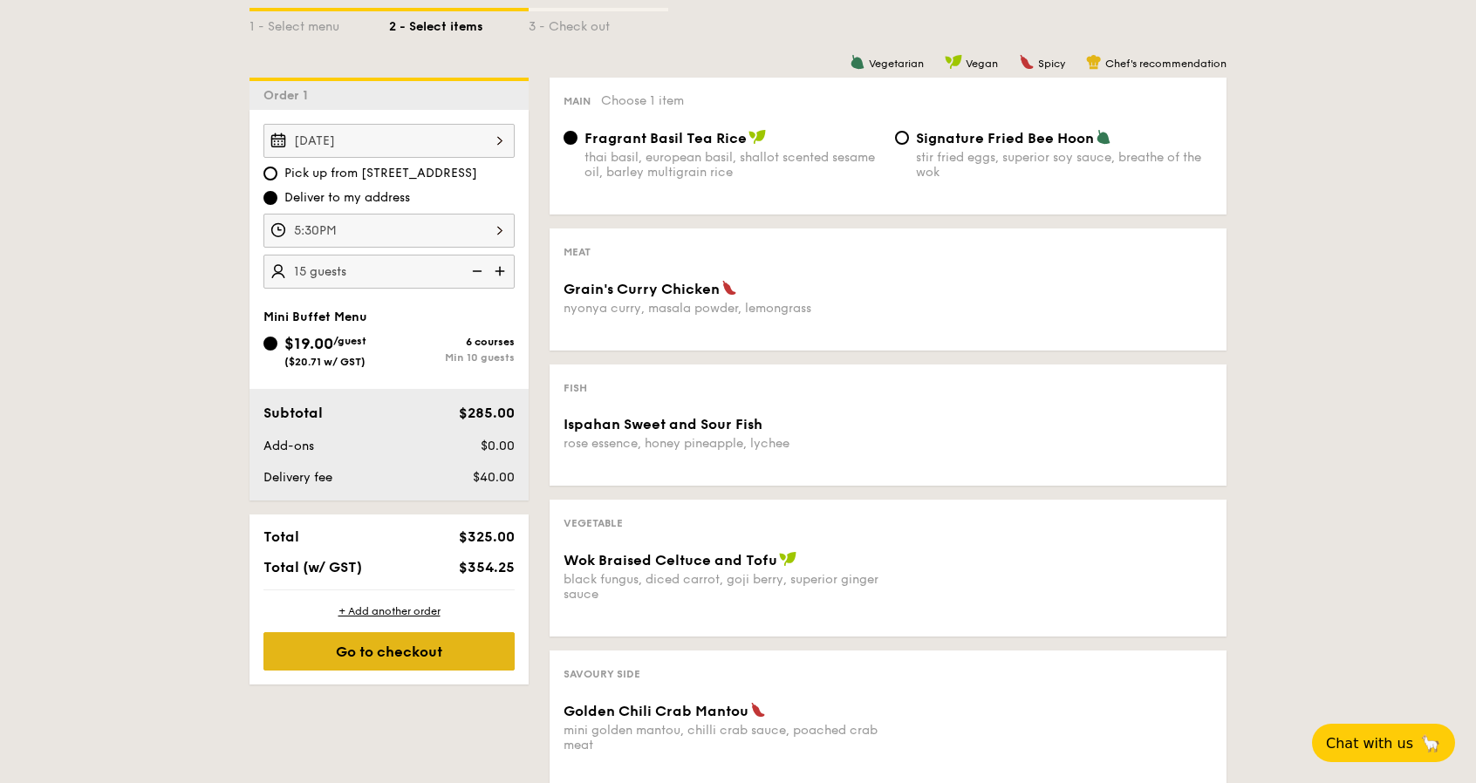
drag, startPoint x: 425, startPoint y: 650, endPoint x: 411, endPoint y: 646, distance: 14.4
click at [425, 650] on div "Go to checkout" at bounding box center [388, 651] width 251 height 38
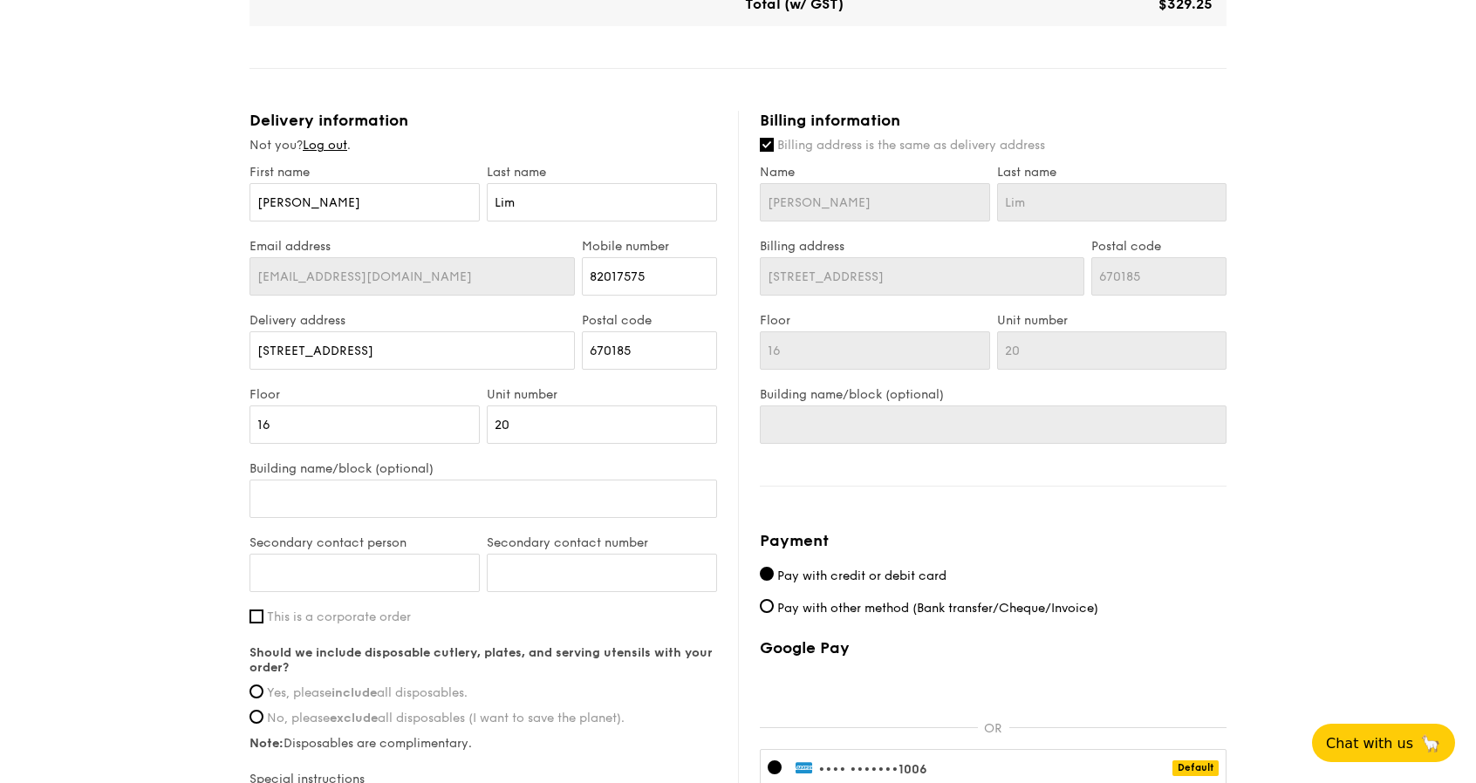
scroll to position [1017, 0]
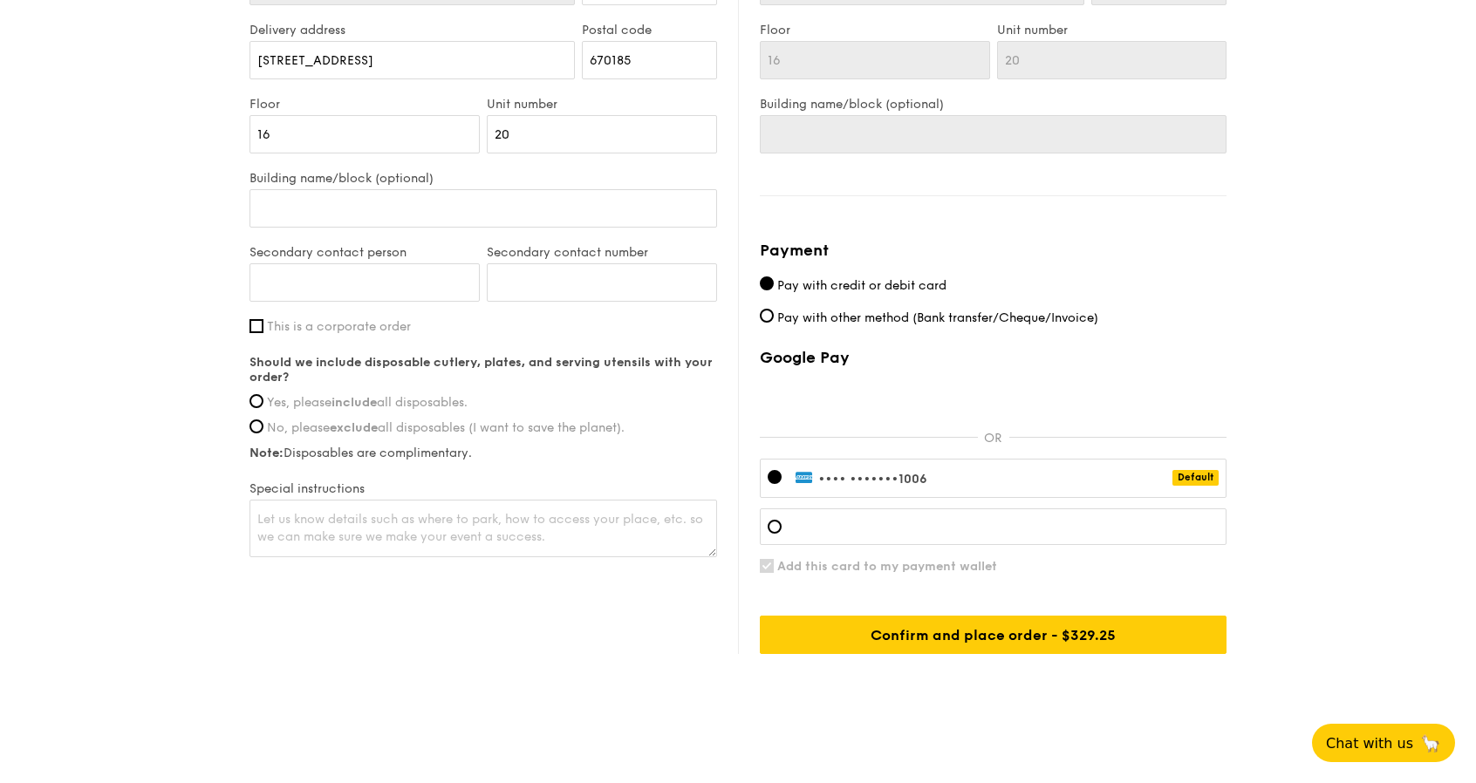
click at [433, 395] on span "Yes, please include all disposables." at bounding box center [367, 402] width 201 height 15
click at [263, 395] on input "Yes, please include all disposables." at bounding box center [257, 401] width 14 height 14
radio input "true"
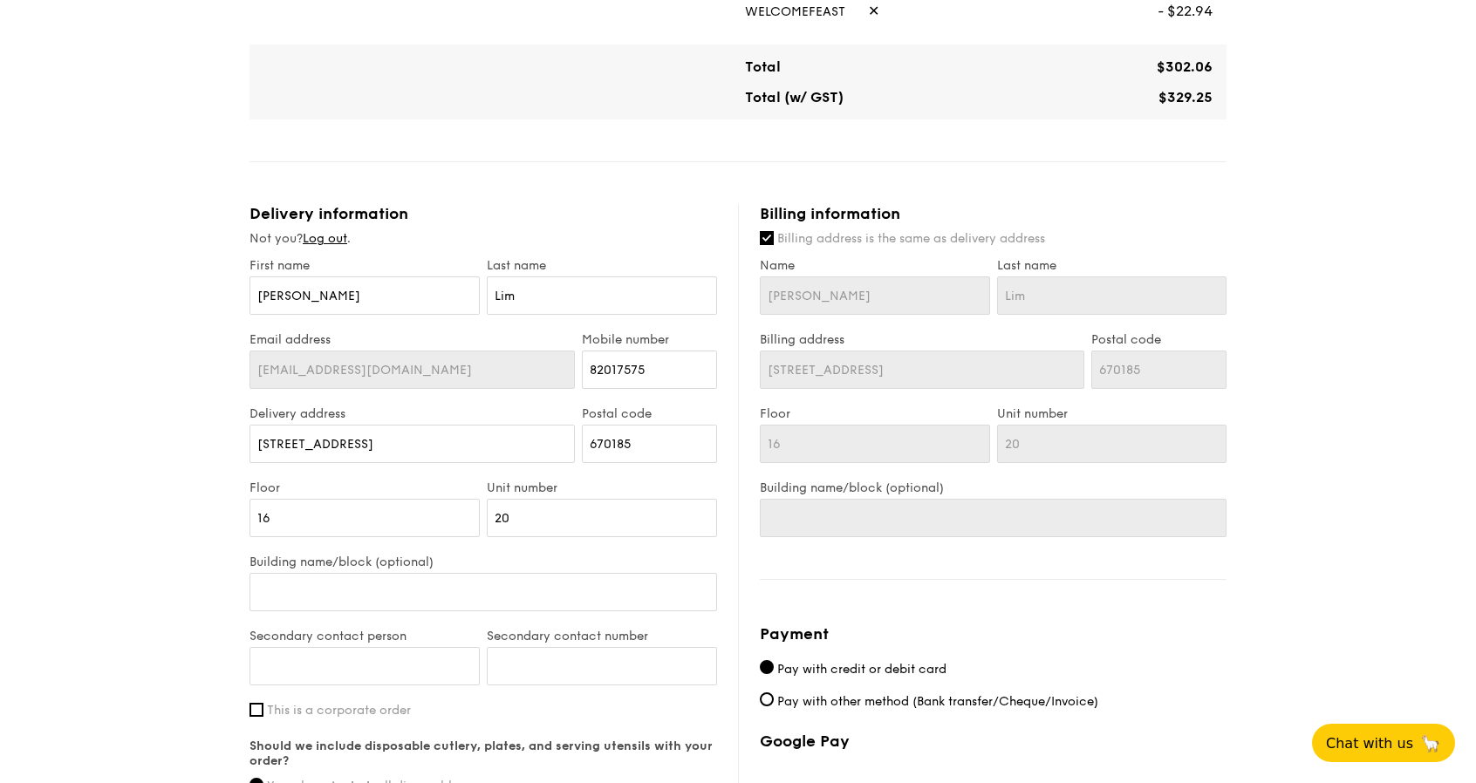
scroll to position [0, 0]
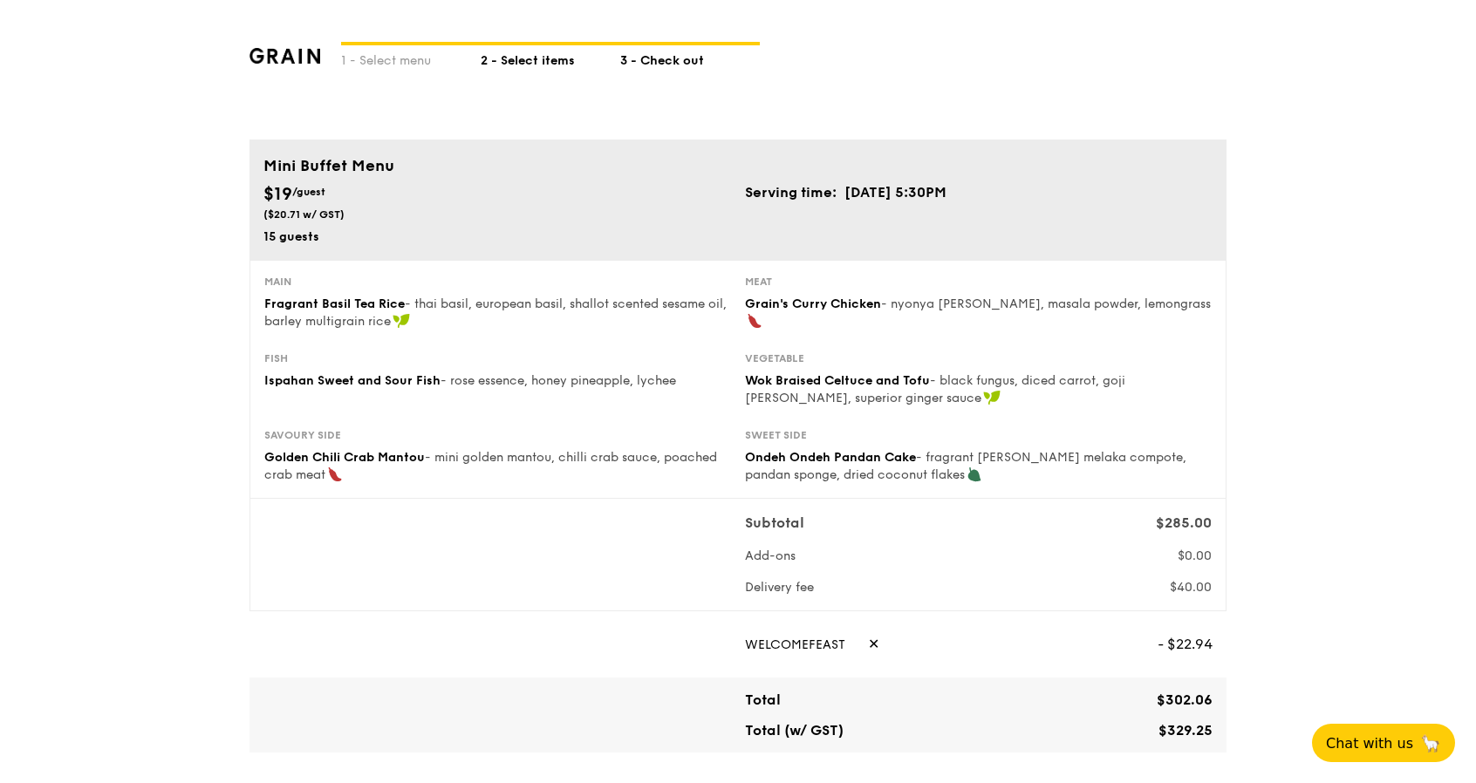
click at [527, 58] on div "2 - Select items" at bounding box center [551, 57] width 140 height 24
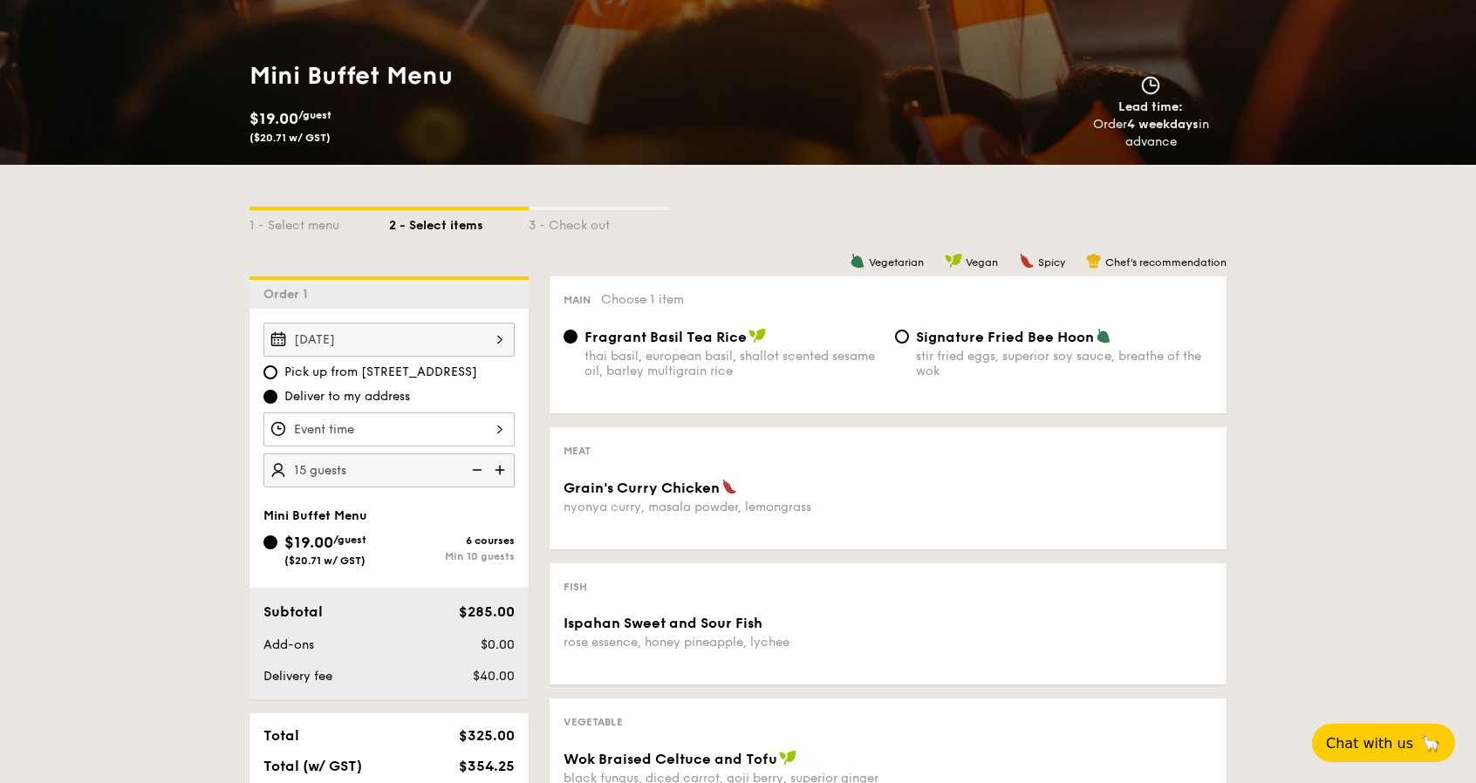
scroll to position [145, 0]
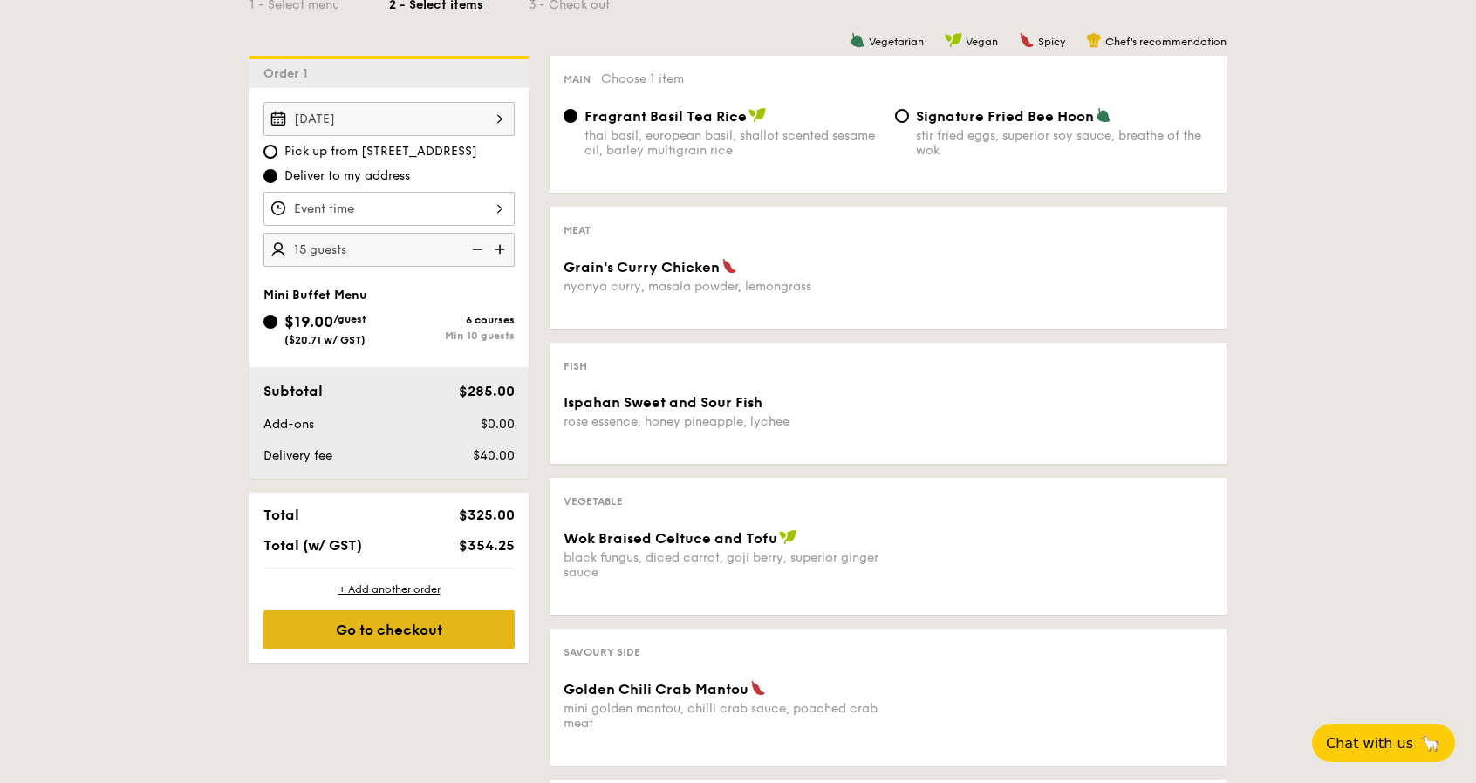
click at [414, 630] on div "Go to checkout" at bounding box center [388, 630] width 251 height 38
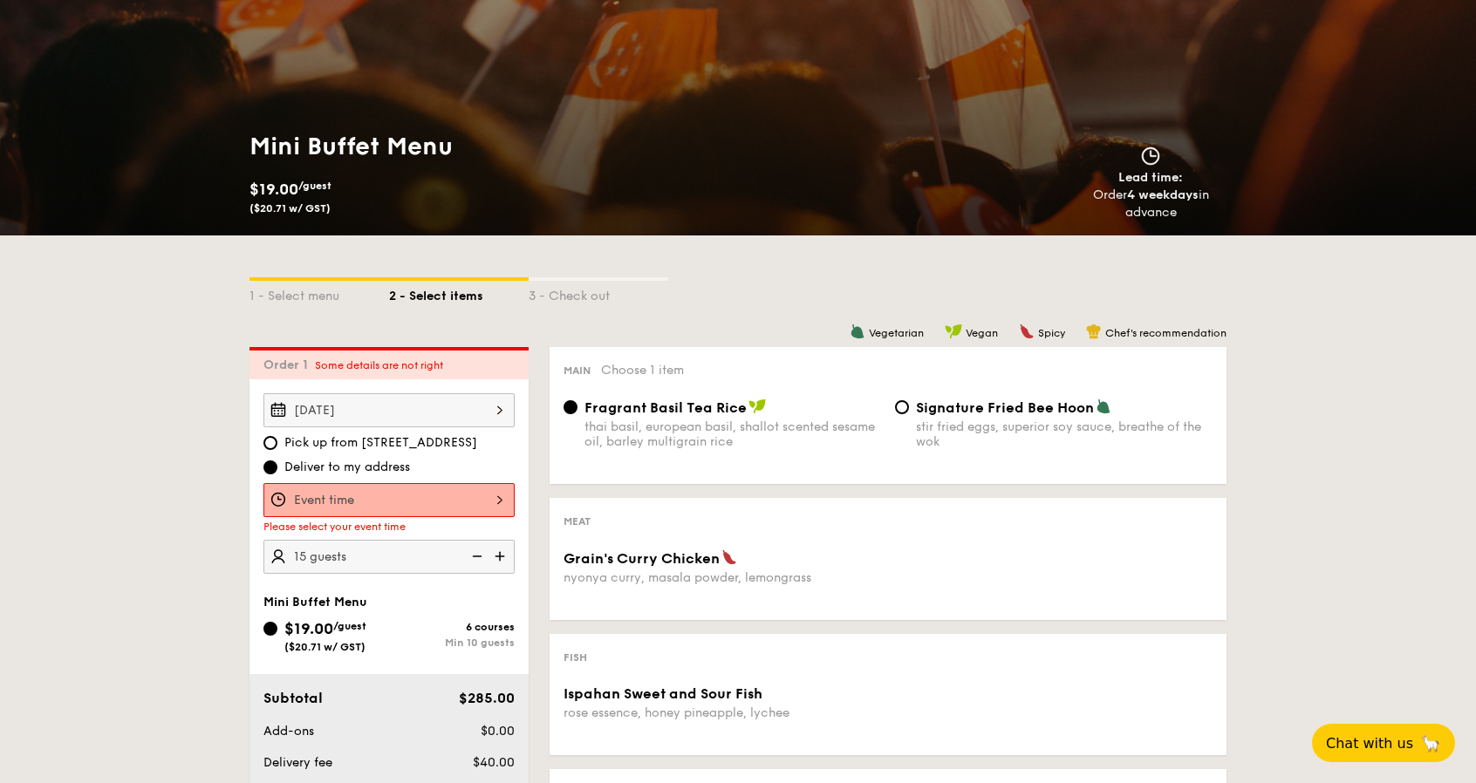
click at [436, 407] on div "Aug 23, 2025" at bounding box center [388, 410] width 251 height 34
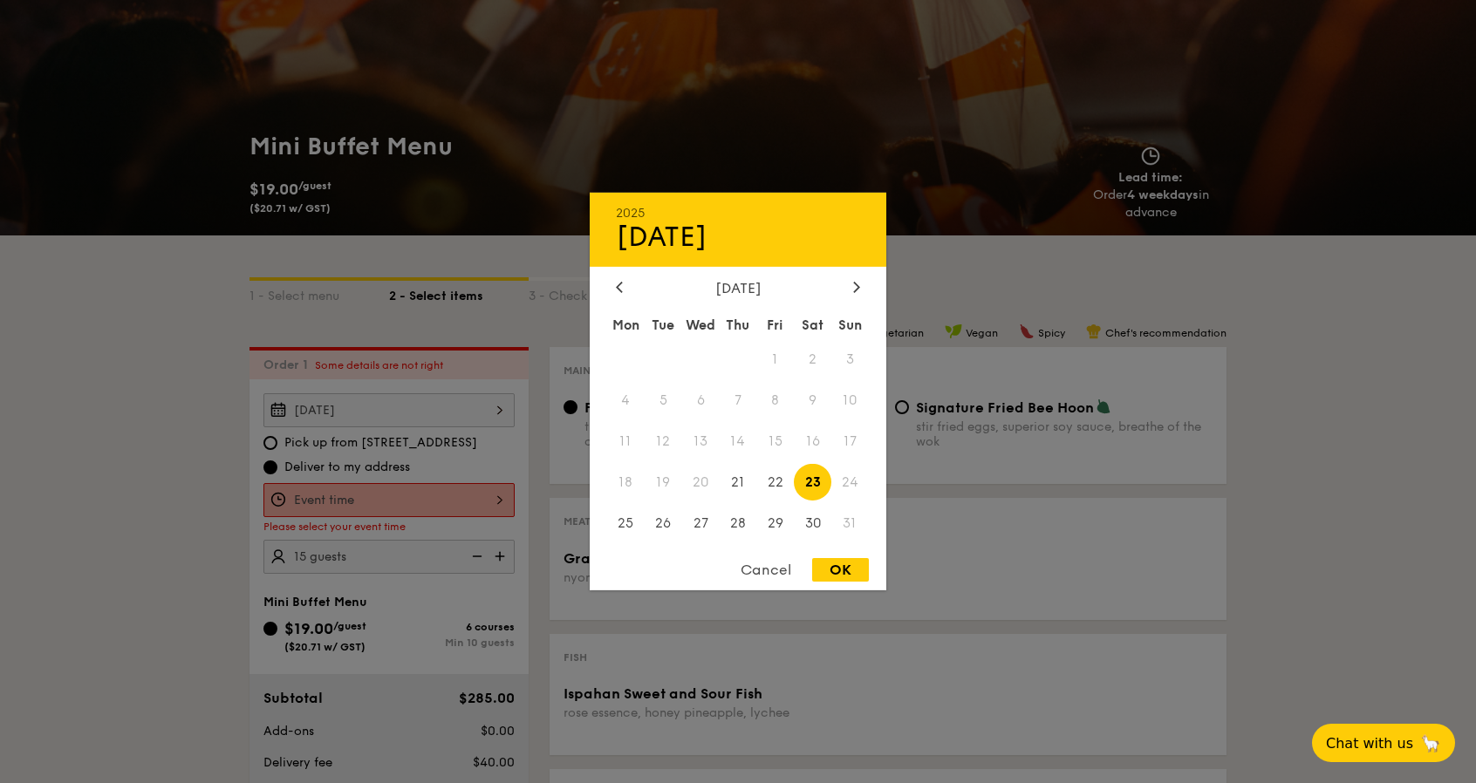
click at [191, 441] on div at bounding box center [738, 391] width 1476 height 783
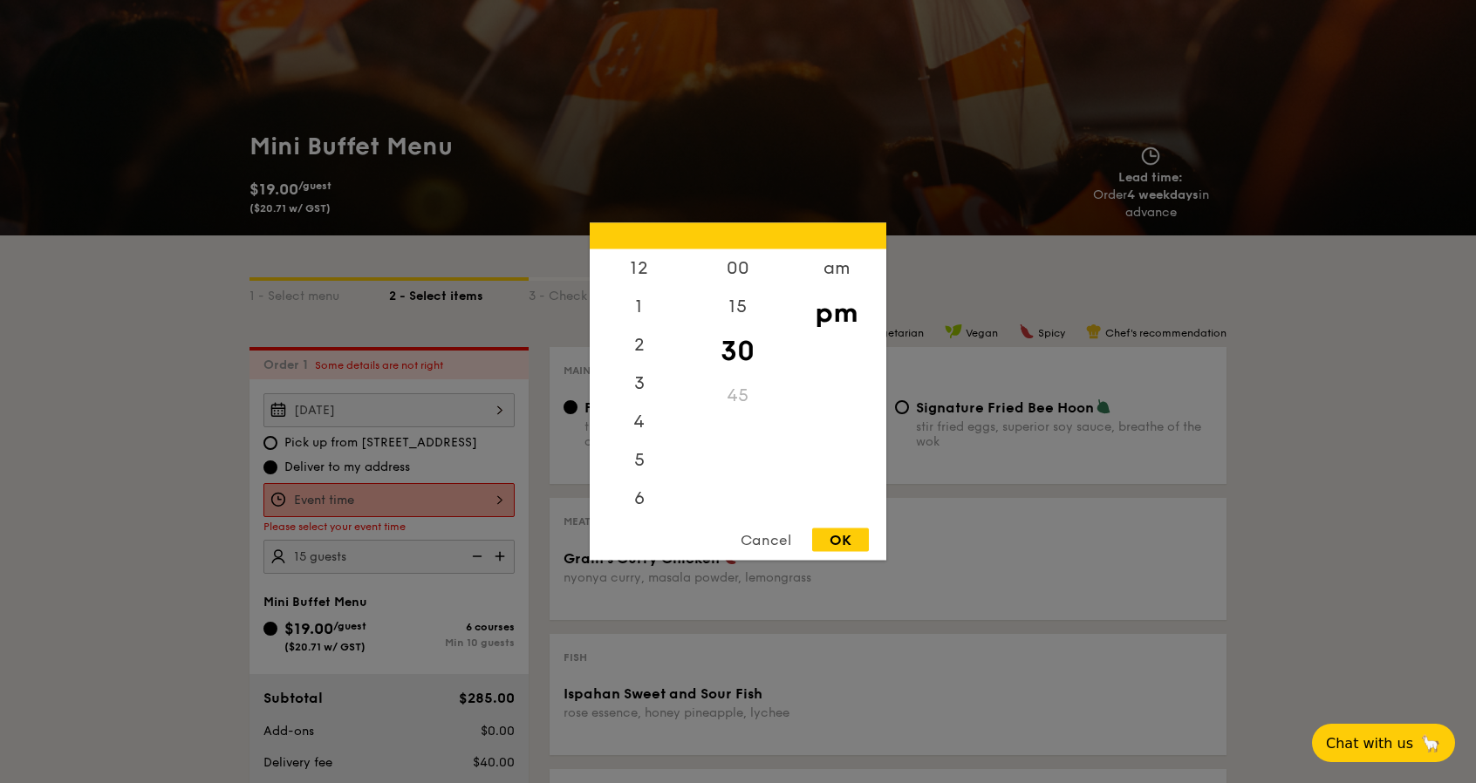
click at [388, 502] on div "12 1 2 3 4 5 6 7 8 9 10 11 00 15 30 45 am pm Cancel OK" at bounding box center [388, 500] width 251 height 34
click at [626, 390] on div "5" at bounding box center [639, 390] width 99 height 51
click at [862, 537] on div "OK" at bounding box center [840, 541] width 57 height 24
type input "5:30PM"
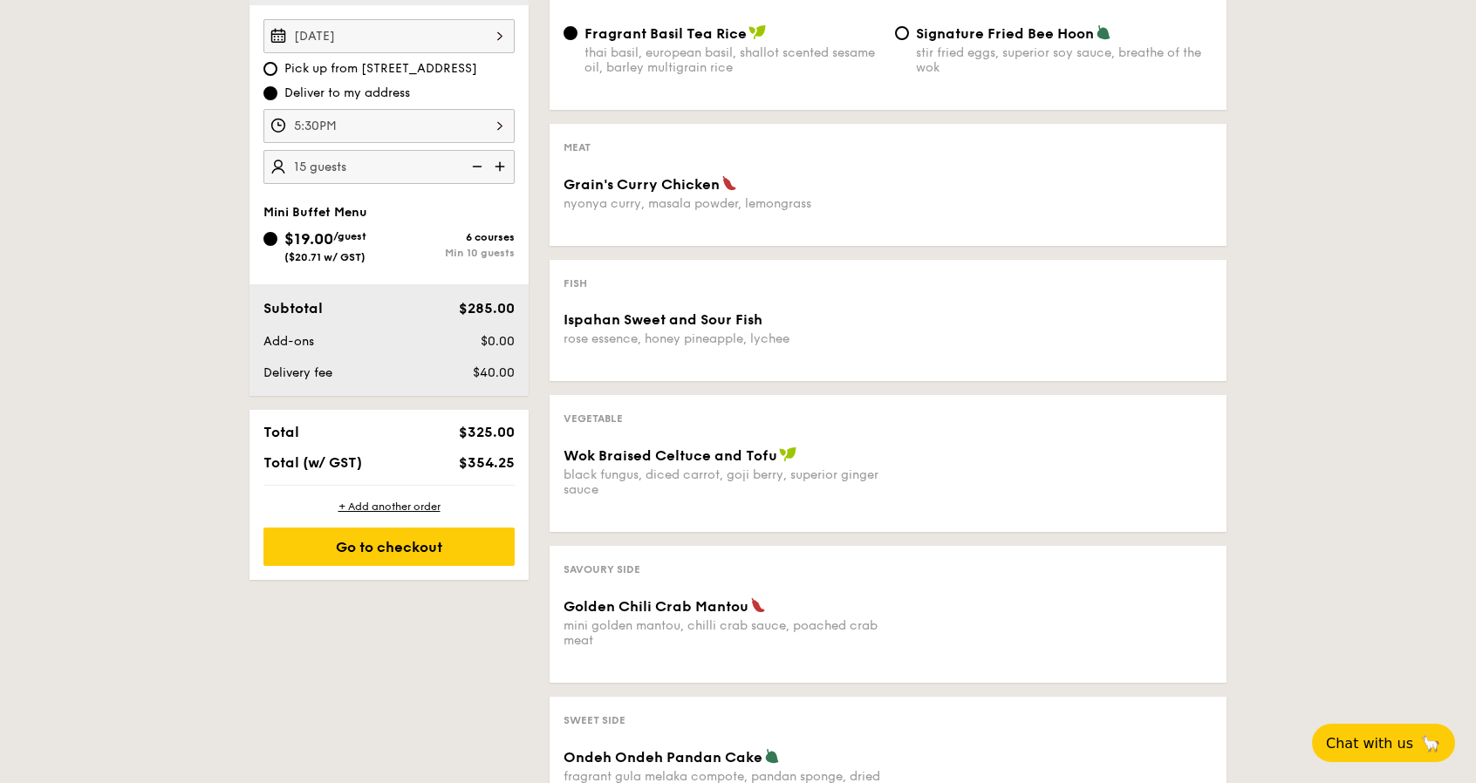
scroll to position [581, 0]
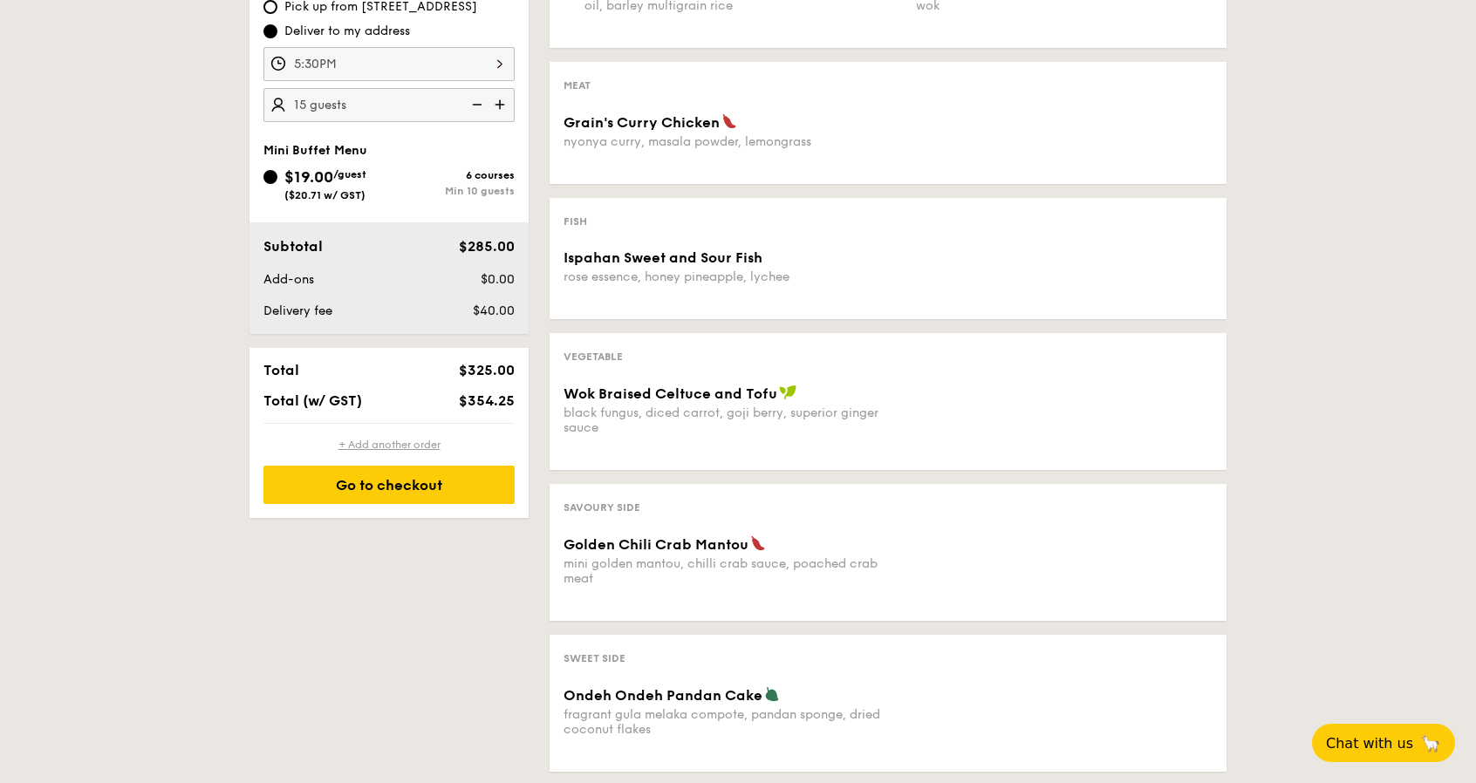
click at [372, 439] on div "+ Add another order" at bounding box center [388, 445] width 251 height 14
radio input "true"
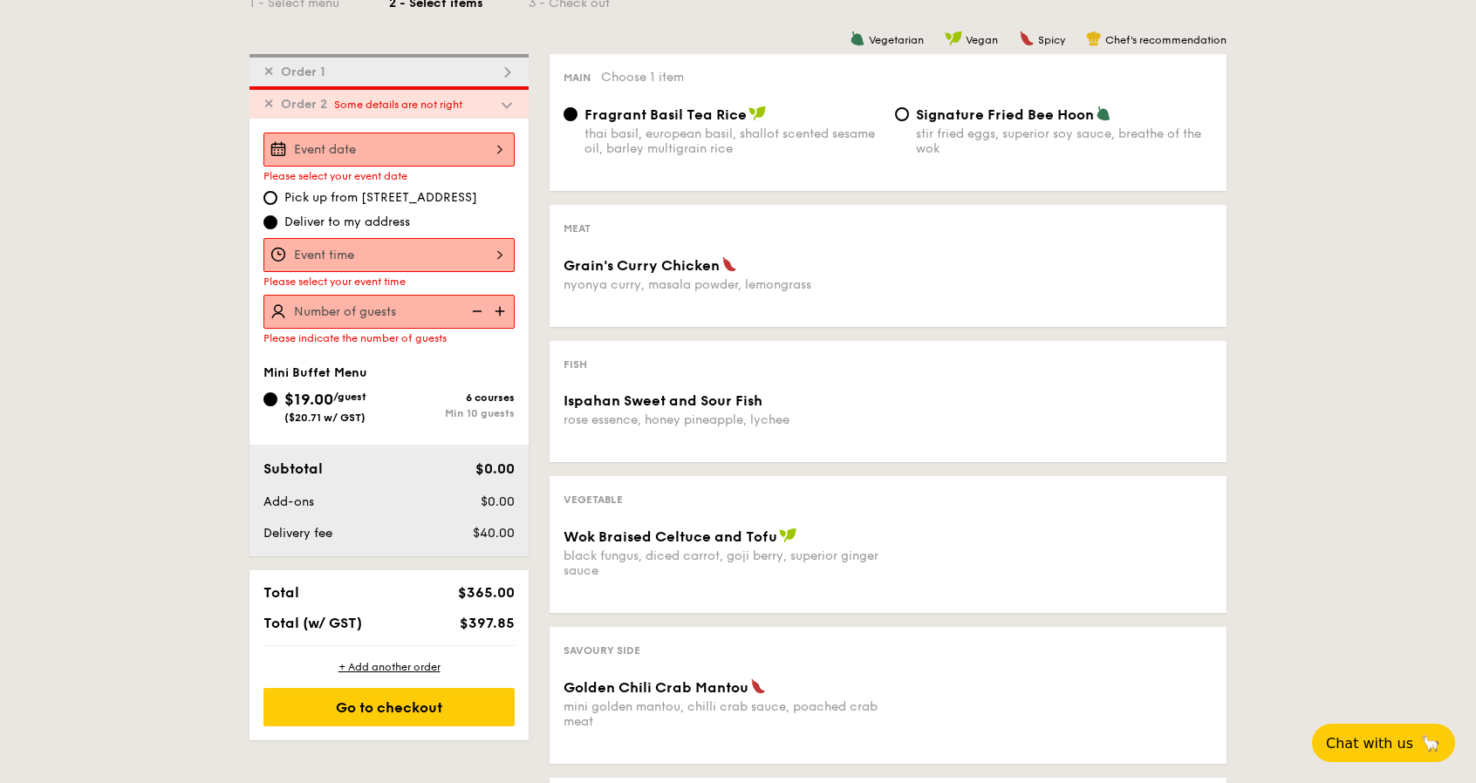
scroll to position [352, 0]
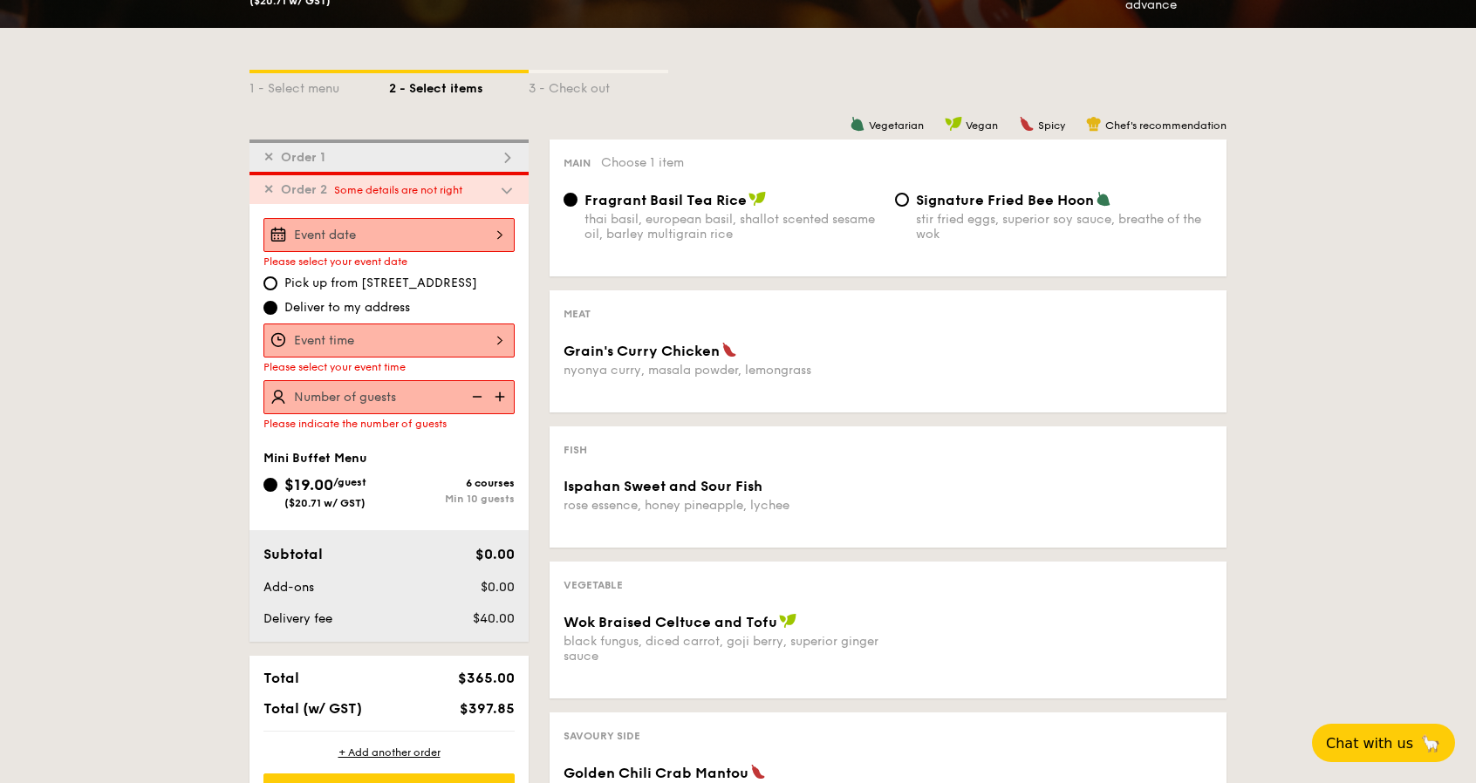
click at [278, 184] on span "Order 2" at bounding box center [304, 189] width 60 height 15
click at [264, 182] on span "✕" at bounding box center [268, 189] width 10 height 15
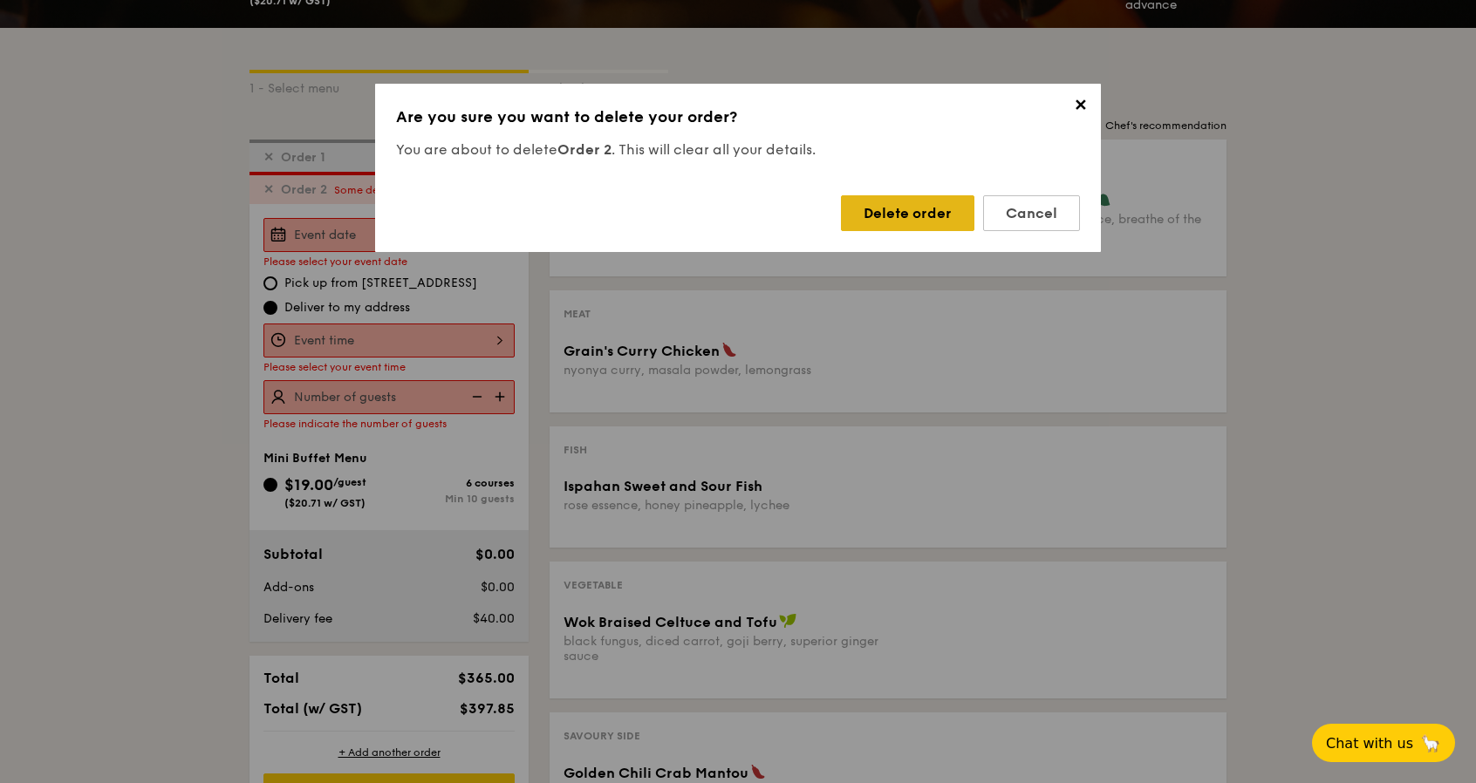
click at [874, 215] on div "Delete order" at bounding box center [907, 213] width 133 height 36
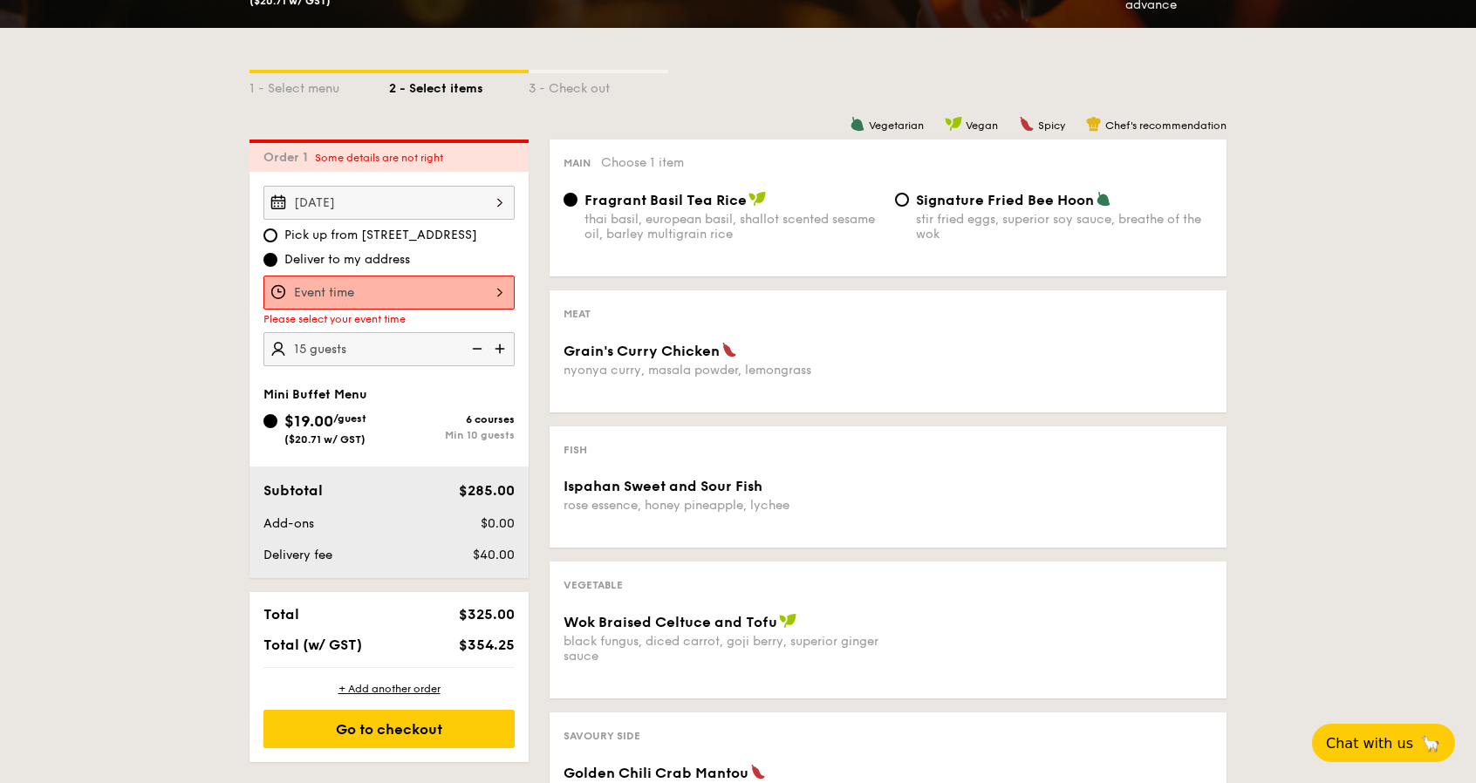
click at [387, 295] on div at bounding box center [388, 293] width 251 height 34
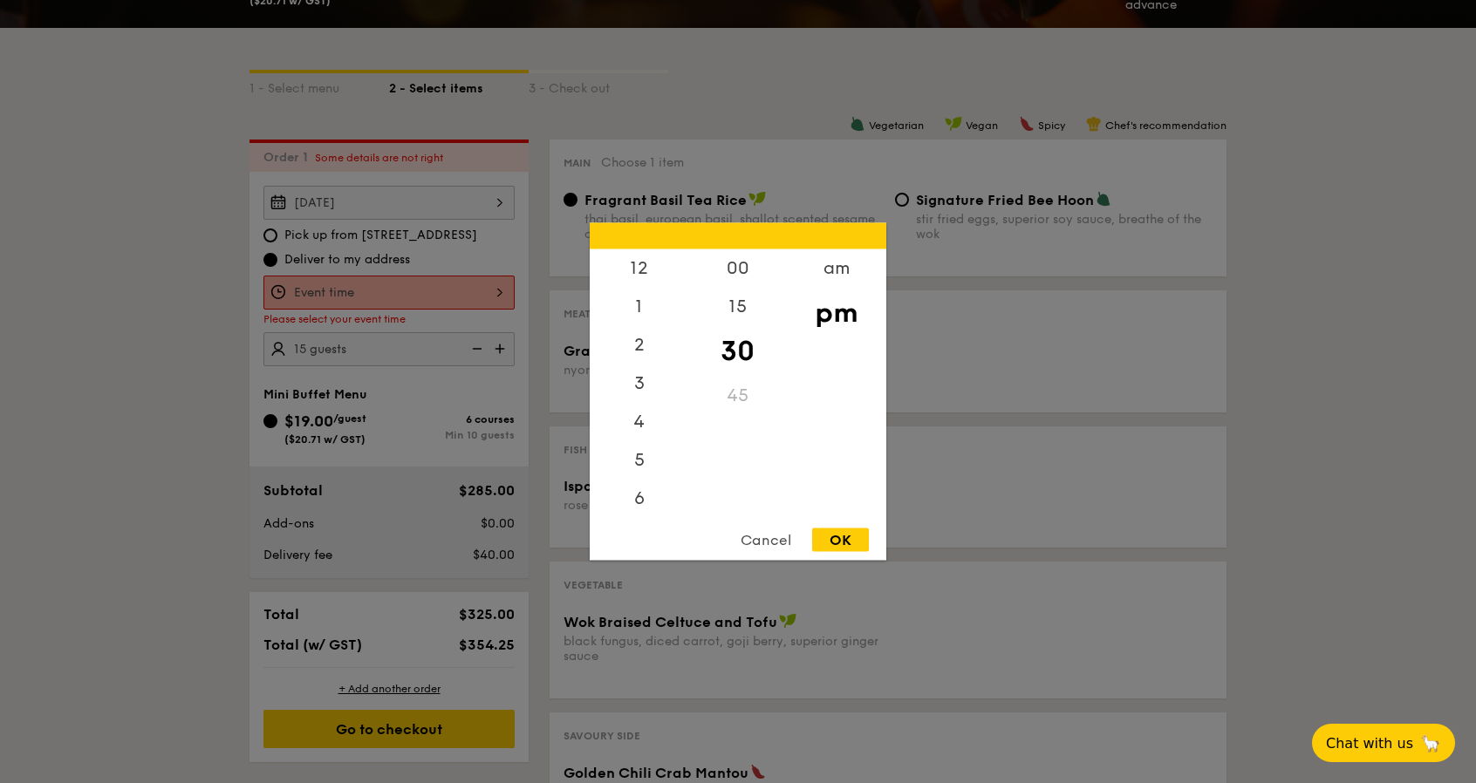
scroll to position [77, 0]
click at [635, 373] on div "5" at bounding box center [639, 390] width 99 height 51
drag, startPoint x: 851, startPoint y: 540, endPoint x: 844, endPoint y: 531, distance: 10.6
click at [848, 538] on div "OK" at bounding box center [840, 541] width 57 height 24
type input "5:30PM"
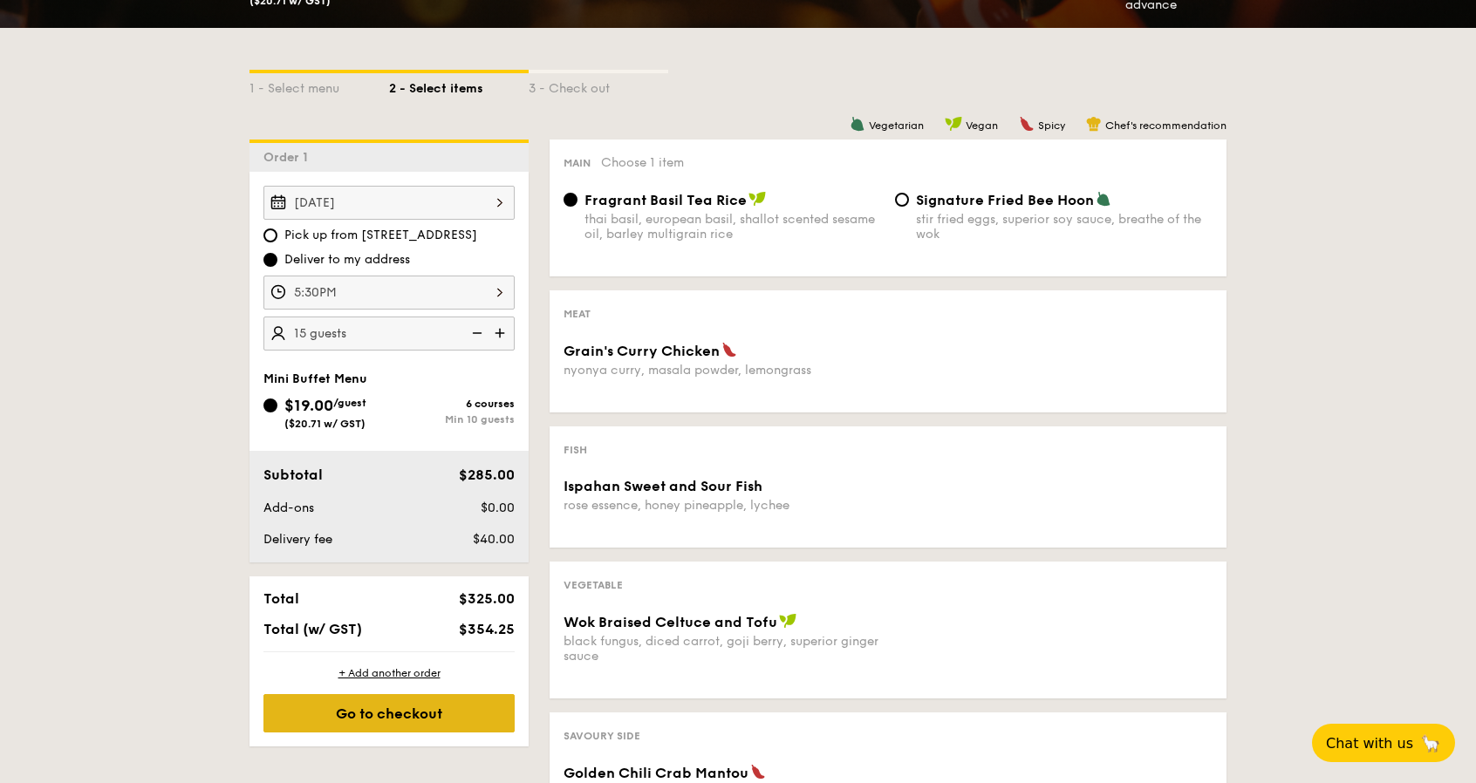
click at [471, 725] on div "Go to checkout" at bounding box center [388, 713] width 251 height 38
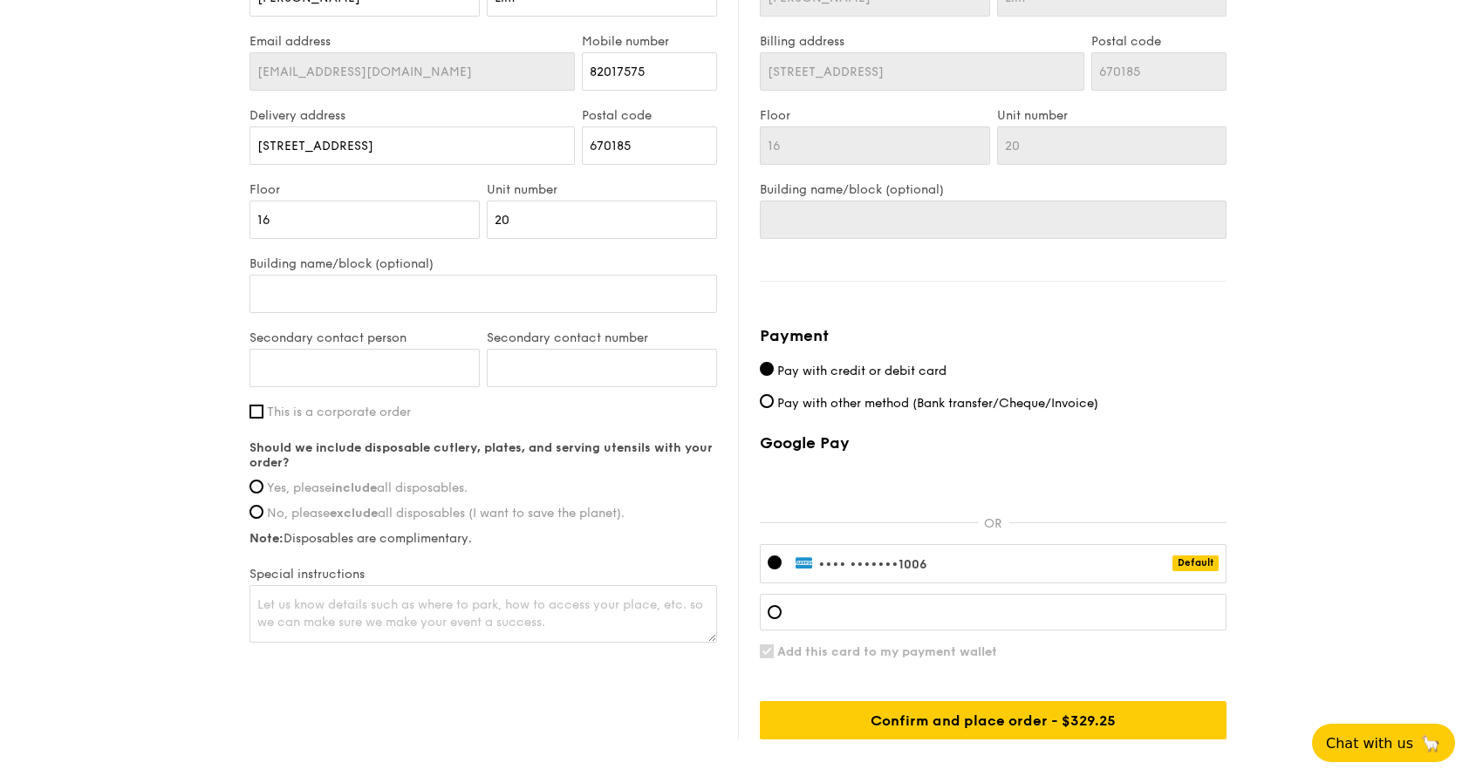
scroll to position [1017, 0]
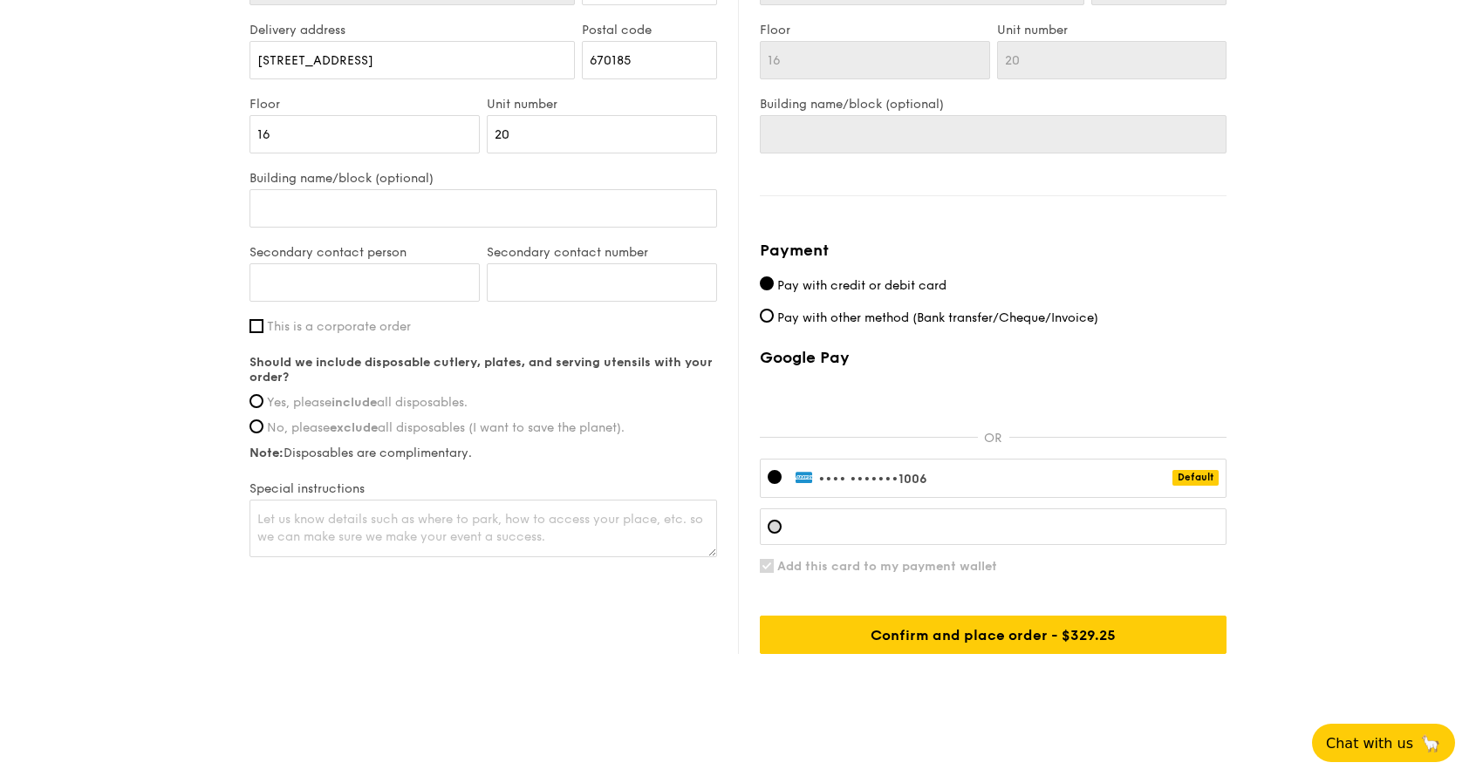
click at [775, 526] on div at bounding box center [775, 527] width 14 height 14
click at [773, 524] on div at bounding box center [775, 527] width 14 height 14
click at [769, 474] on div at bounding box center [775, 477] width 14 height 14
click at [338, 409] on div "Should we include disposable cutlery, plates, and serving utensils with your or…" at bounding box center [484, 408] width 468 height 106
click at [345, 390] on div "Should we include disposable cutlery, plates, and serving utensils with your or…" at bounding box center [484, 408] width 468 height 106
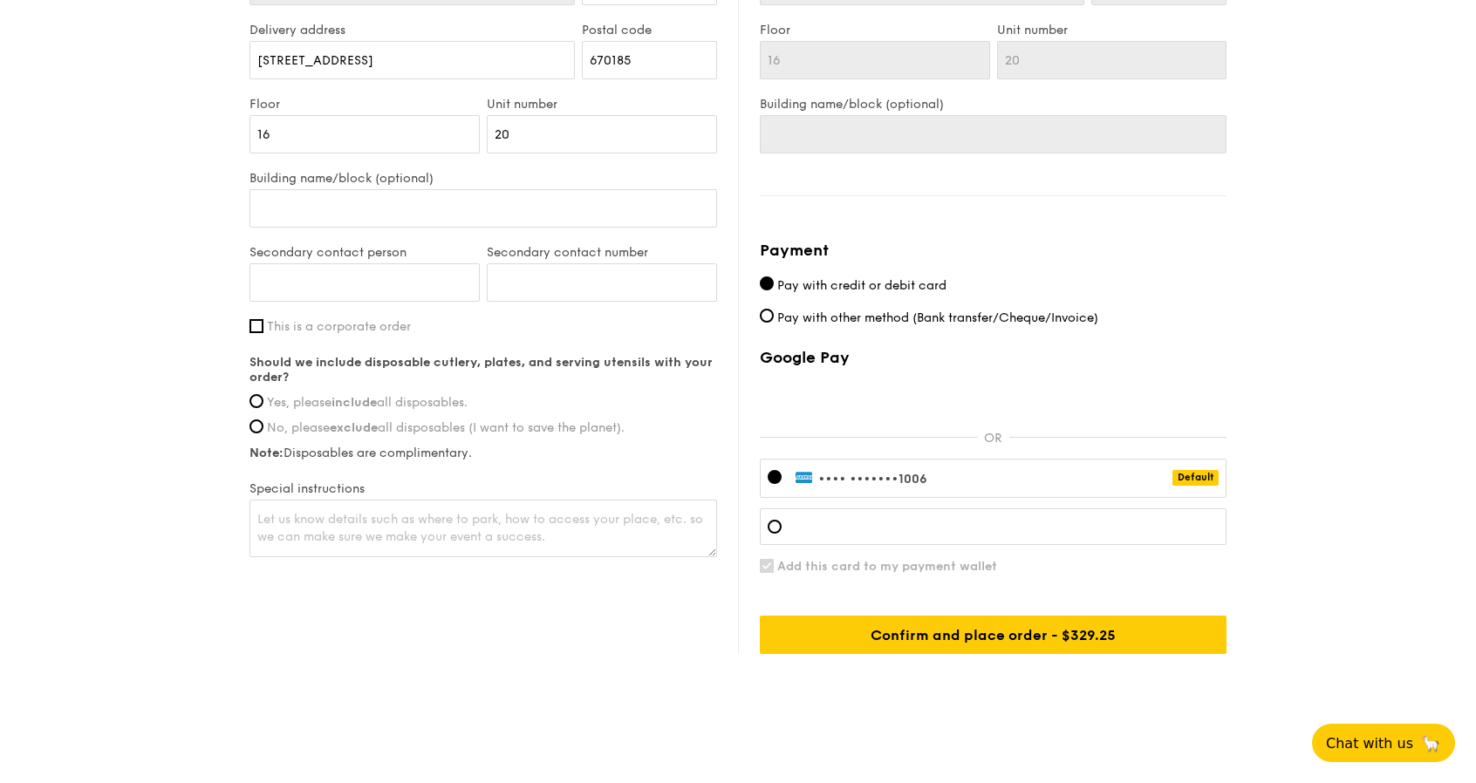
click at [298, 397] on span "Yes, please include all disposables." at bounding box center [367, 402] width 201 height 15
click at [263, 397] on input "Yes, please include all disposables." at bounding box center [257, 401] width 14 height 14
radio input "true"
click at [256, 400] on input "Yes, please include all disposables." at bounding box center [257, 401] width 14 height 14
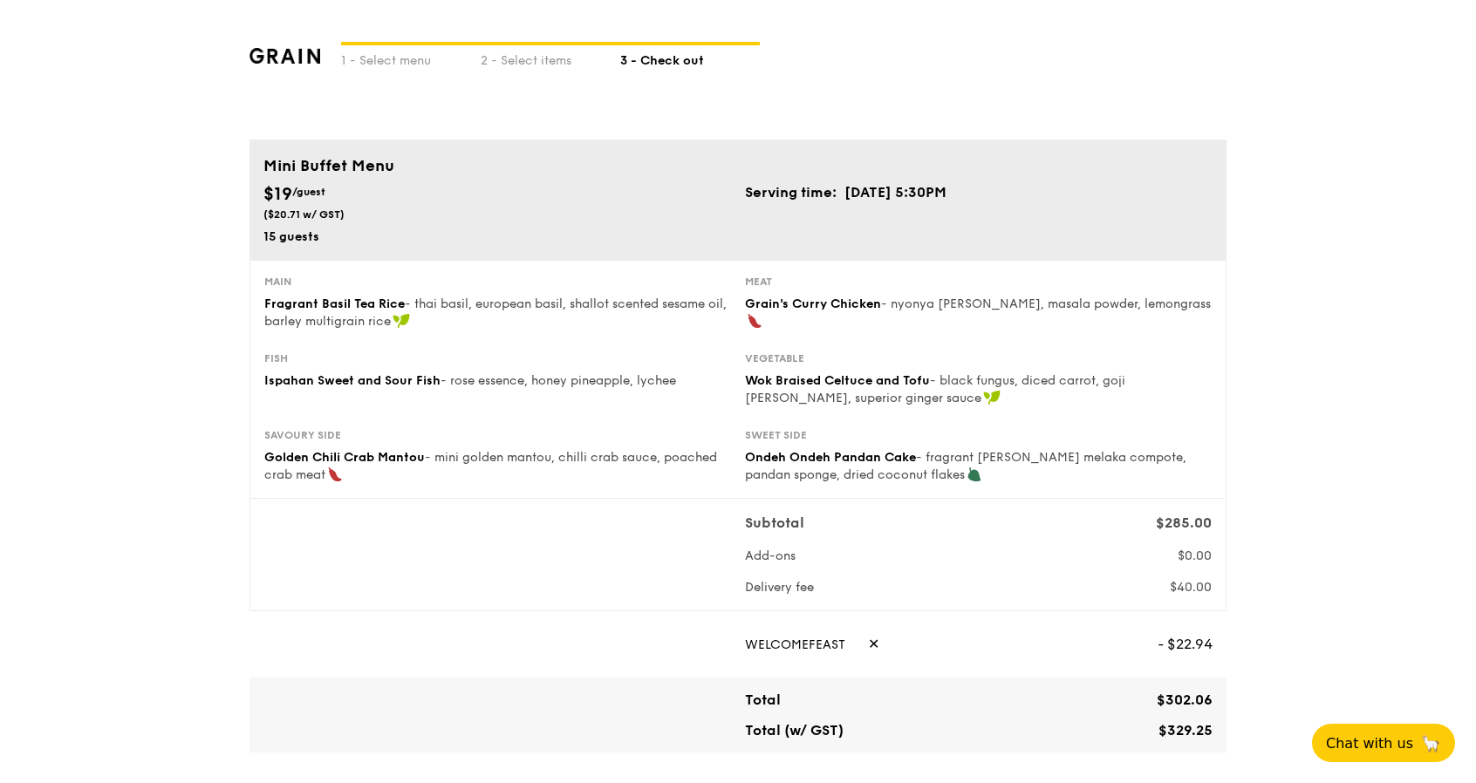
scroll to position [0, 0]
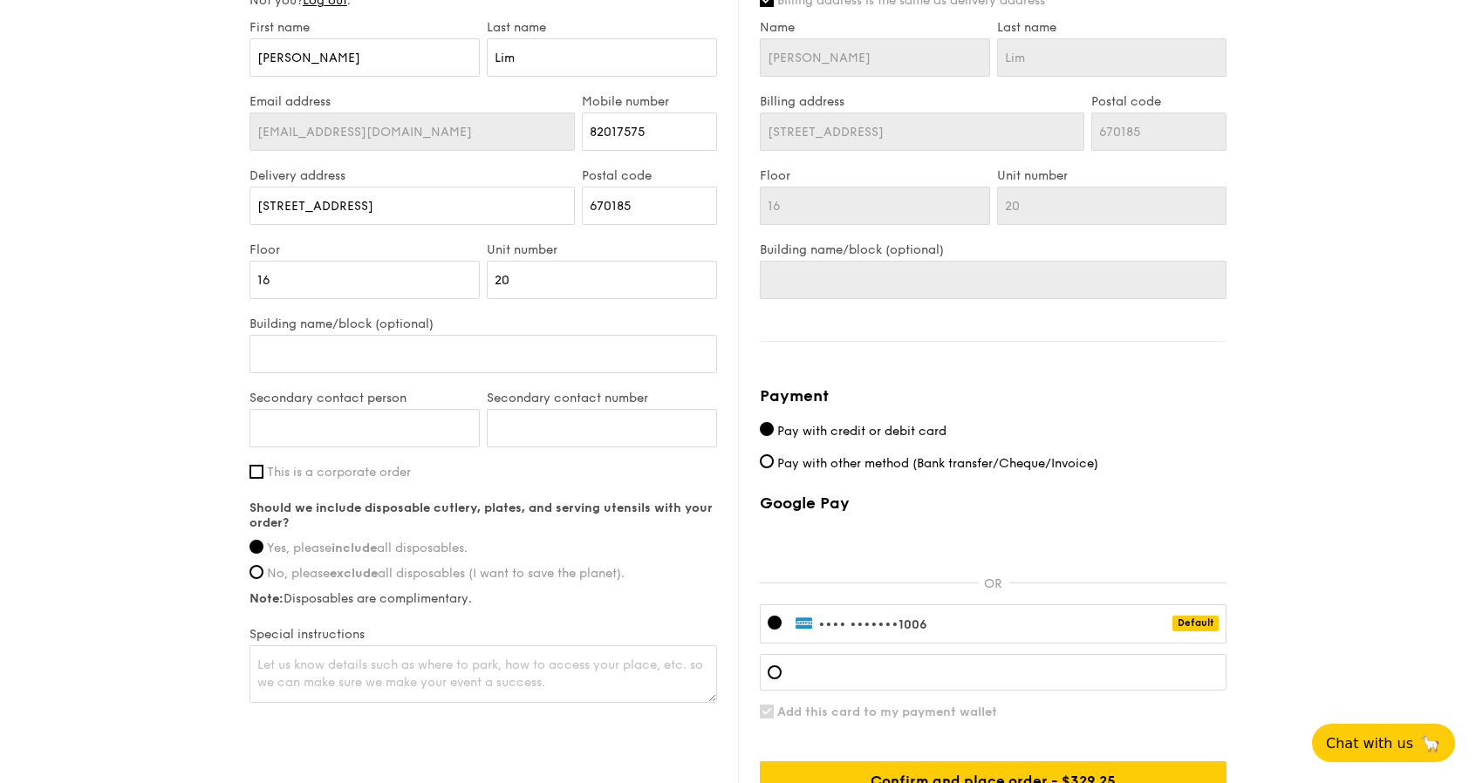
scroll to position [872, 0]
click at [368, 423] on input "Secondary contact person" at bounding box center [365, 427] width 230 height 38
type input "Natalie"
paste input "91120772"
type input "91120772"
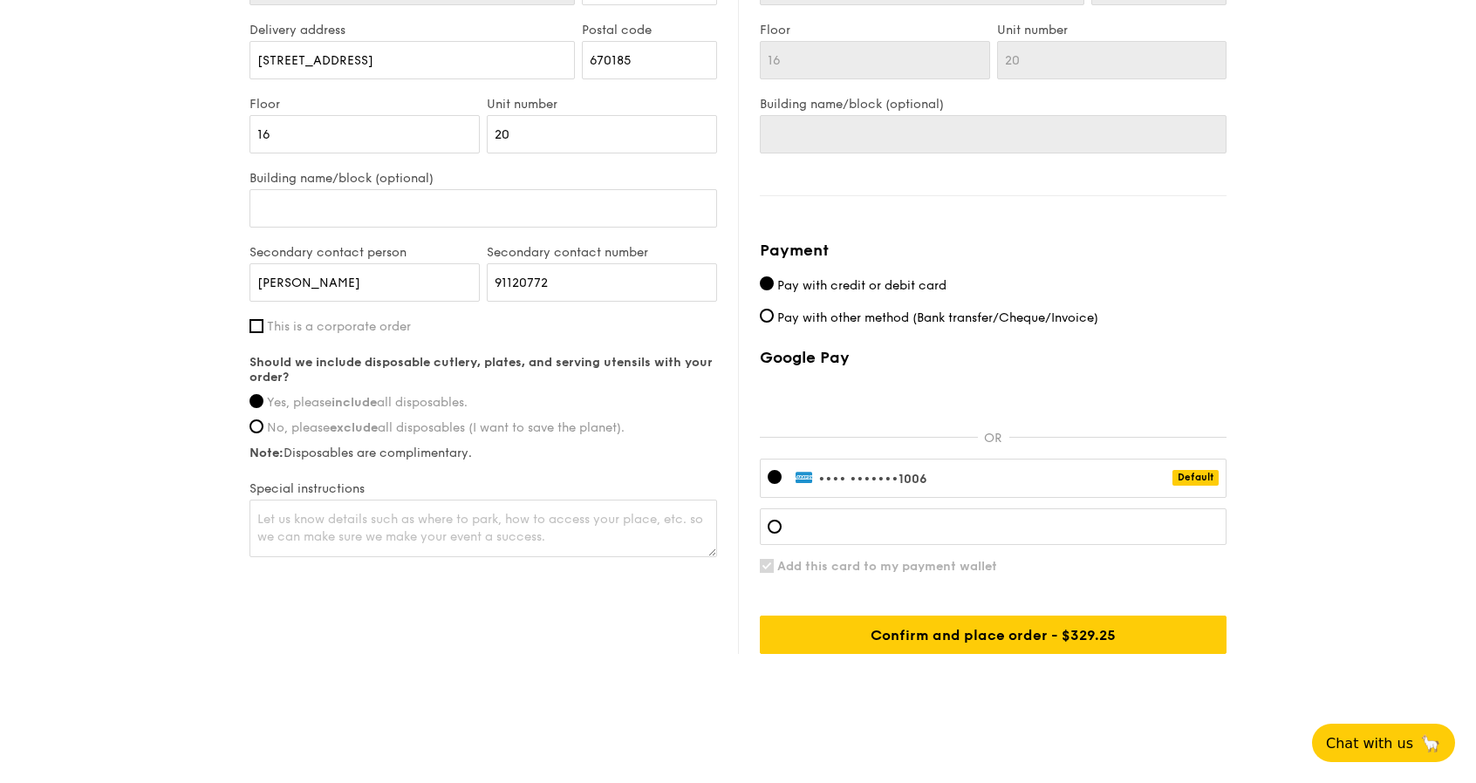
scroll to position [1024, 0]
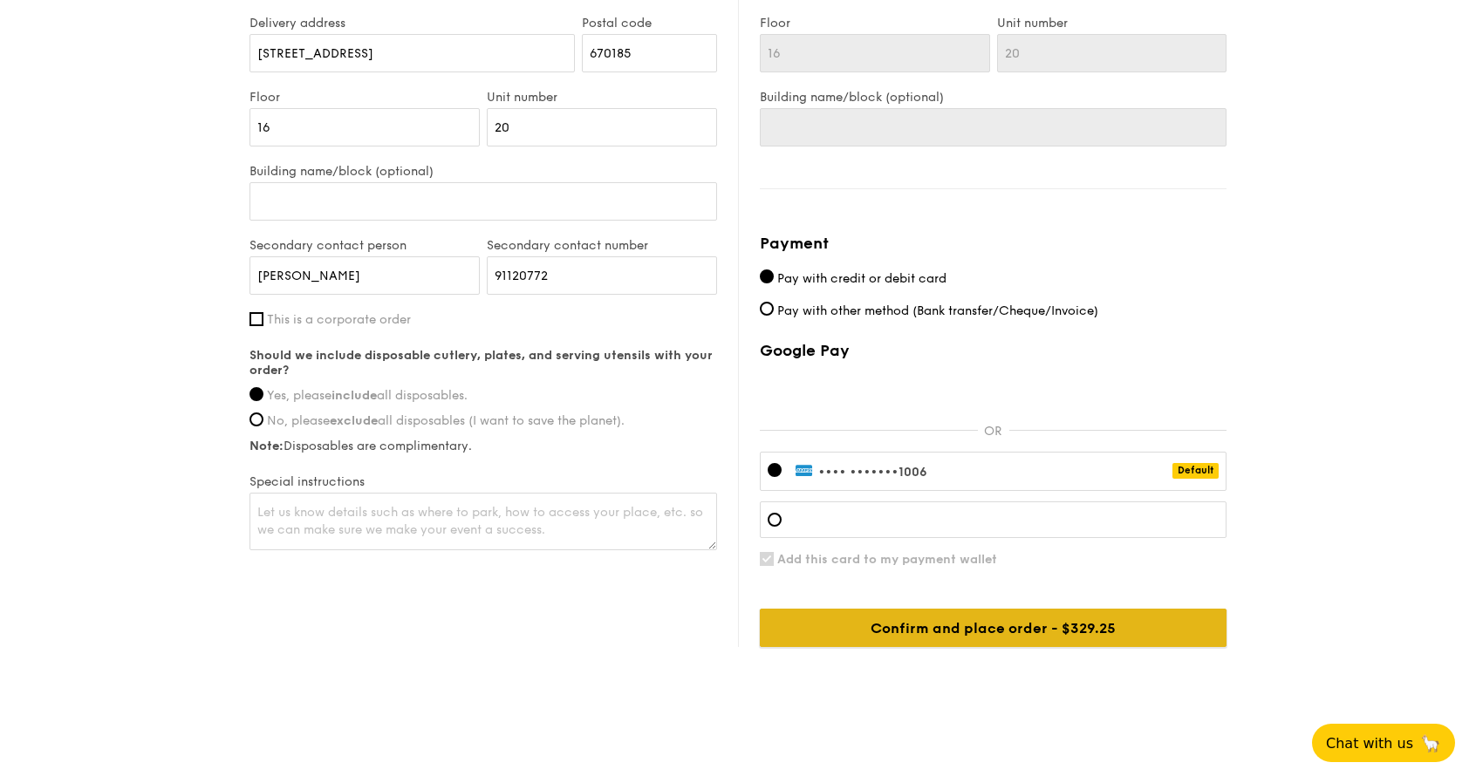
click at [960, 630] on input "Confirm and place order - $354.25" at bounding box center [993, 628] width 467 height 38
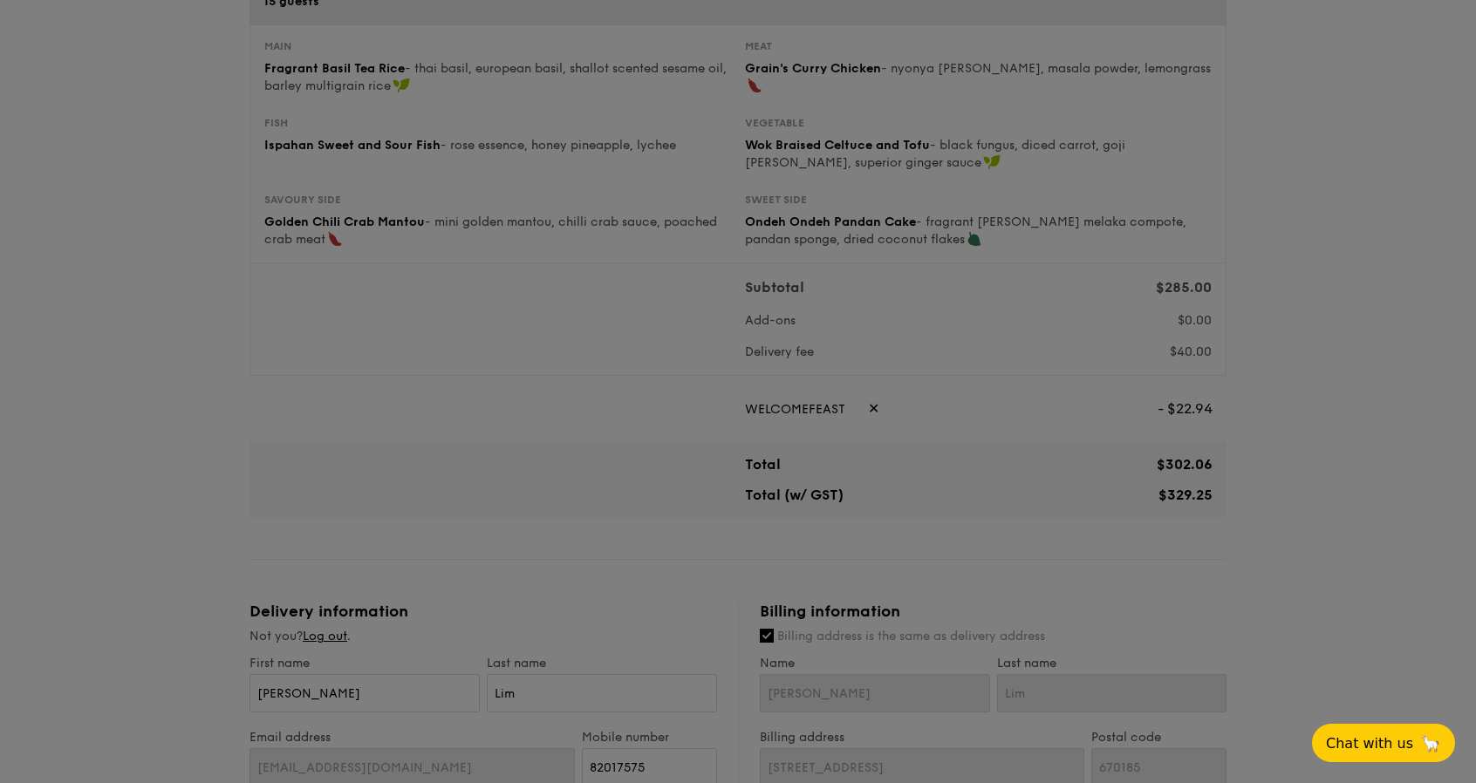
scroll to position [0, 0]
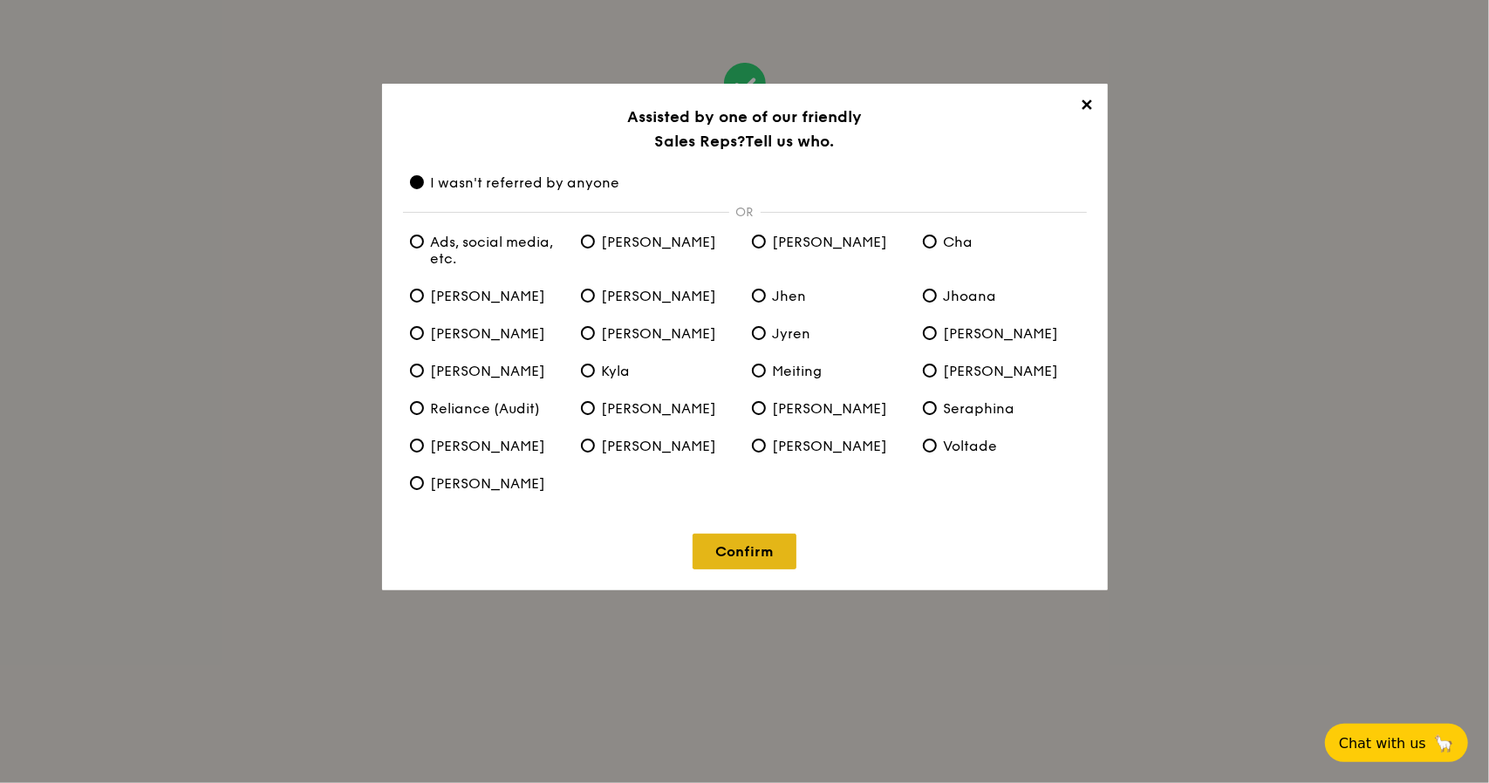
click at [762, 556] on link "Confirm" at bounding box center [745, 552] width 104 height 36
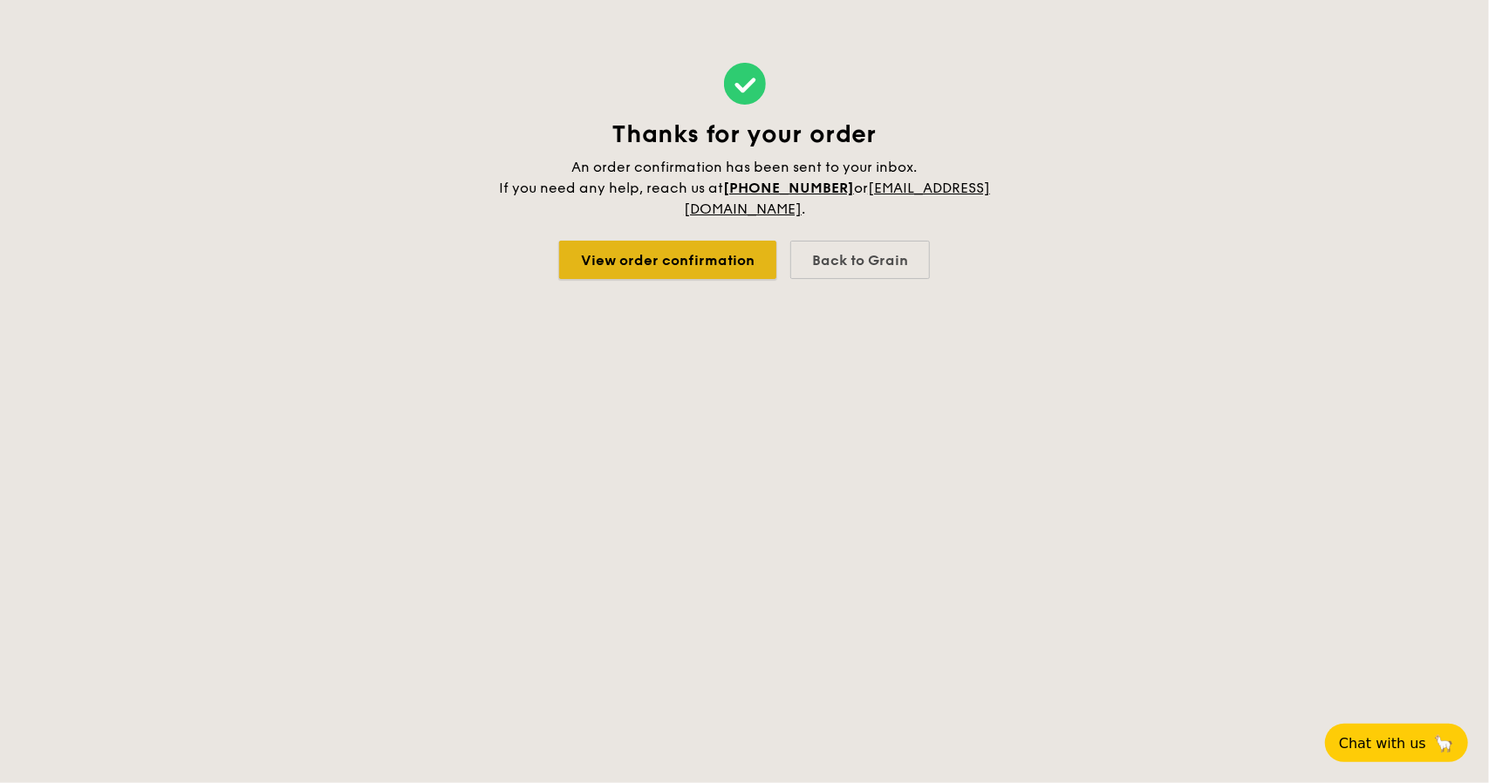
click at [714, 268] on link "View order confirmation" at bounding box center [667, 260] width 217 height 38
click at [876, 267] on div "Back to Grain" at bounding box center [860, 260] width 140 height 38
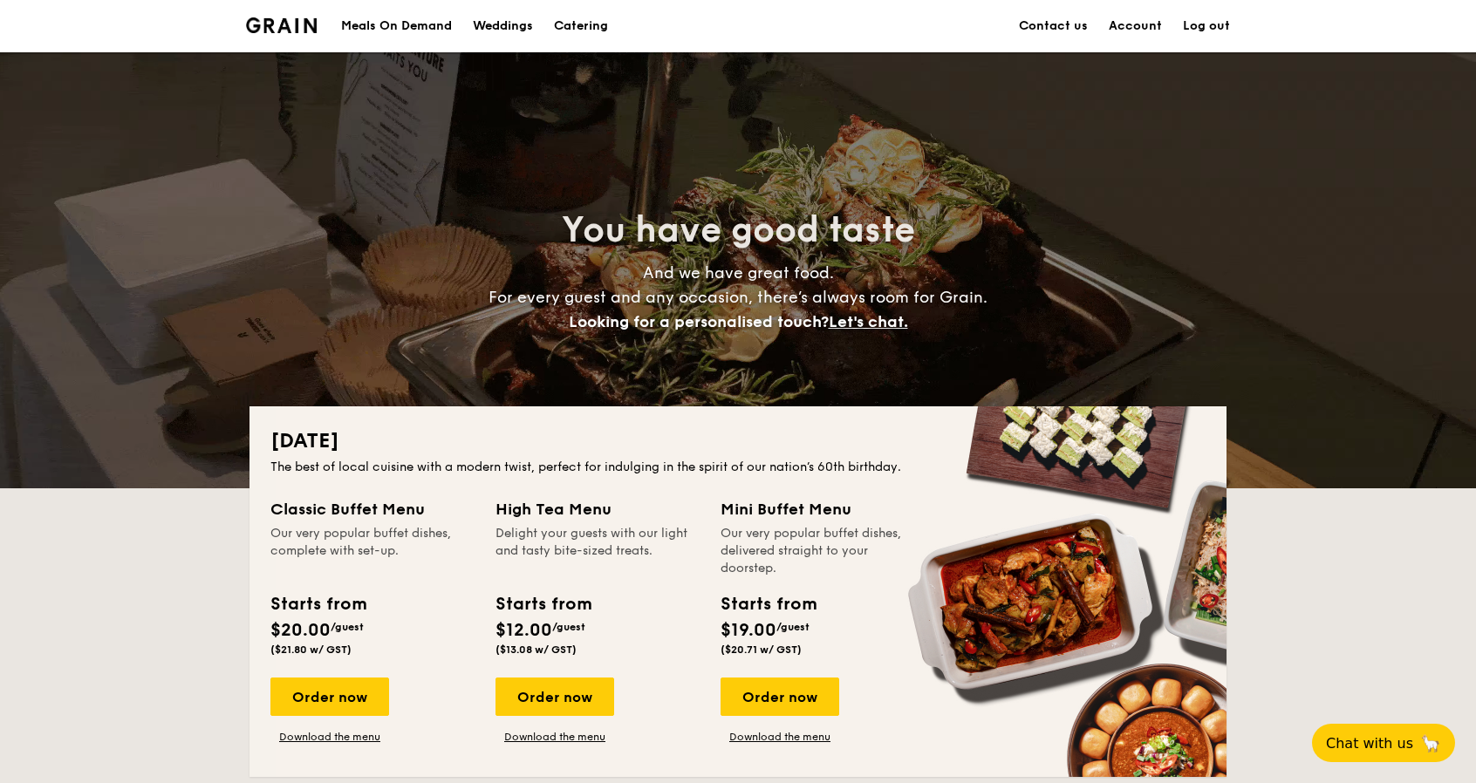
click at [1138, 23] on link "Account" at bounding box center [1135, 26] width 53 height 52
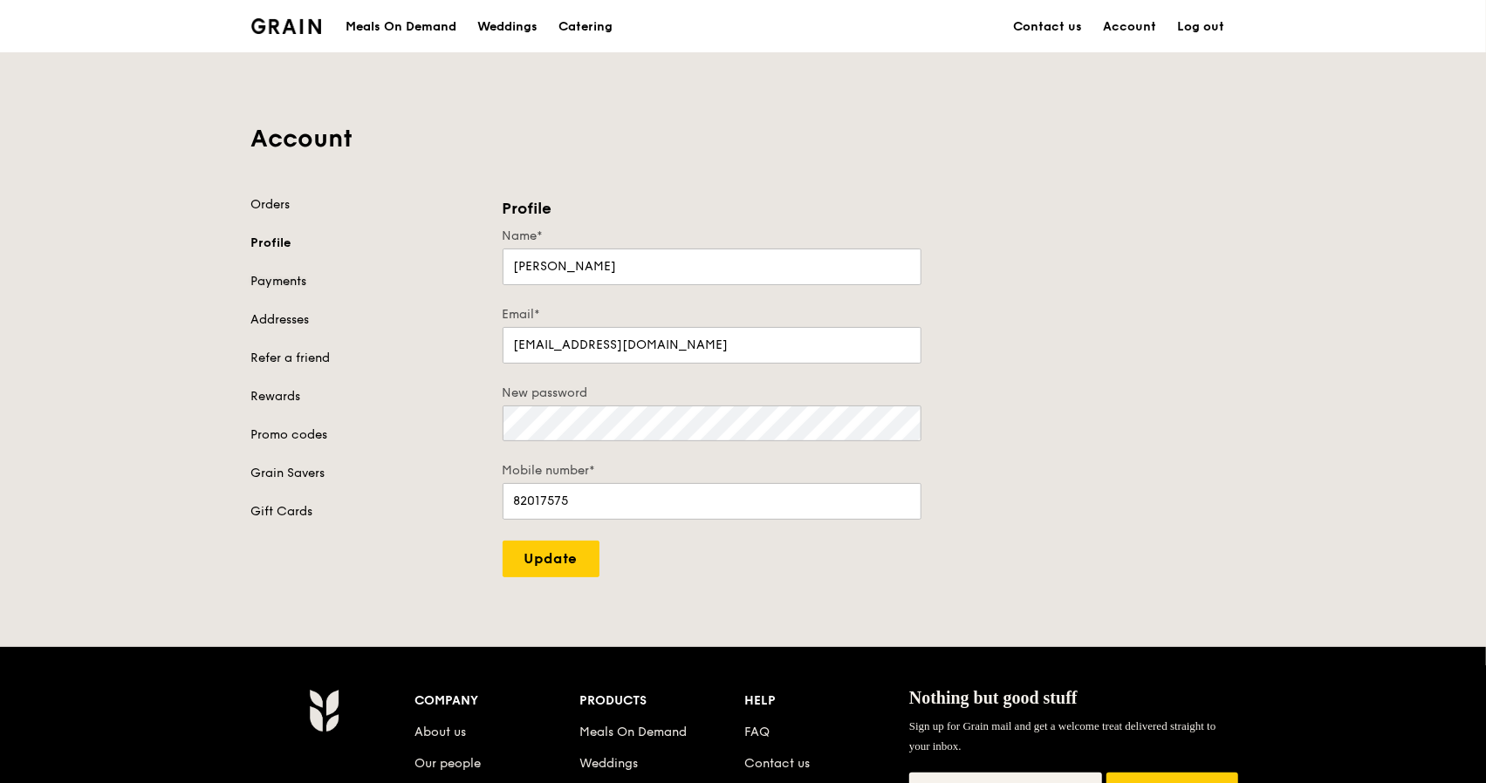
click at [298, 285] on link "Payments" at bounding box center [366, 281] width 230 height 17
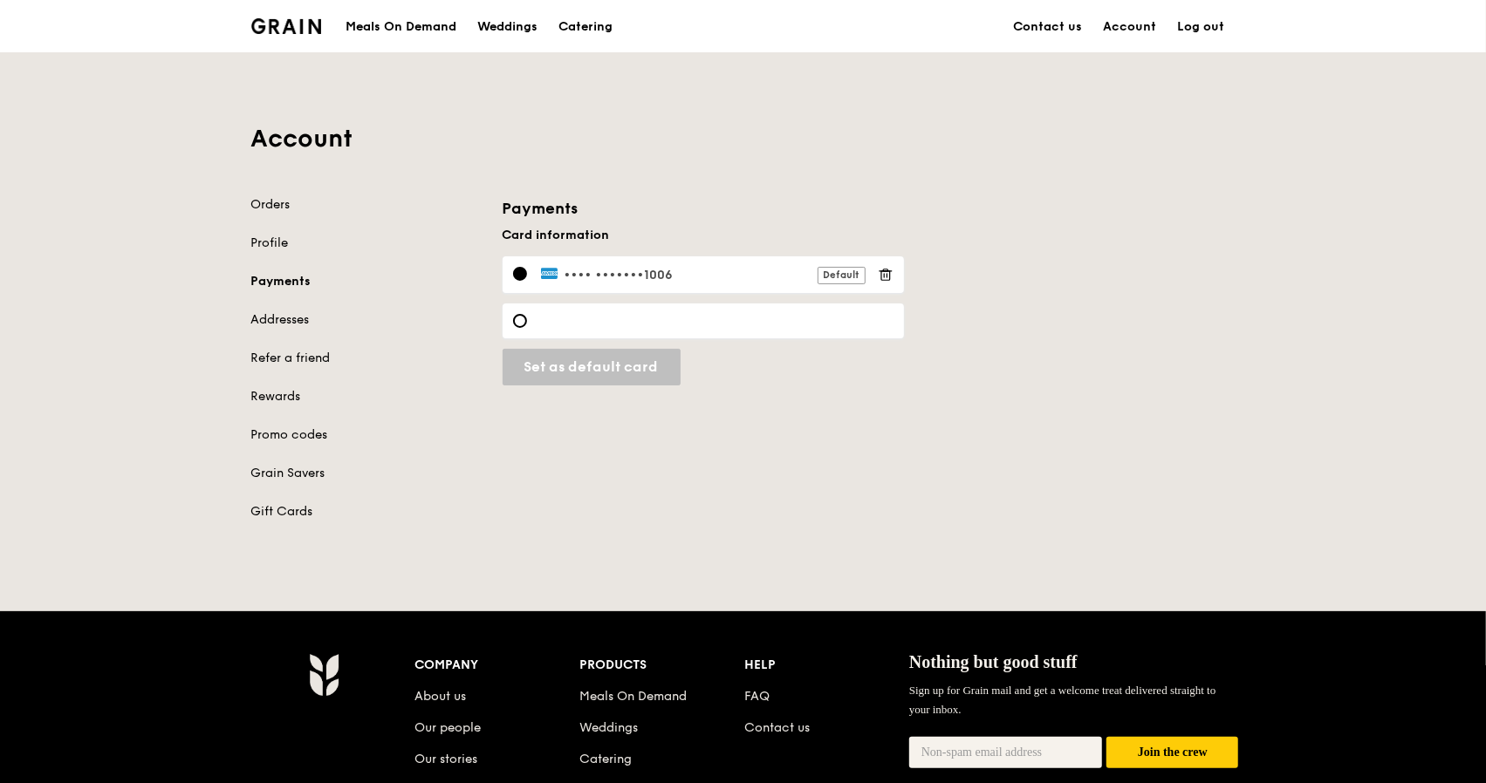
click at [282, 212] on div "Orders Profile Payments Addresses Refer a friend Rewards Promo codes Grain Save…" at bounding box center [366, 358] width 230 height 325
click at [281, 212] on link "Orders" at bounding box center [366, 204] width 230 height 17
